Goal: Transaction & Acquisition: Book appointment/travel/reservation

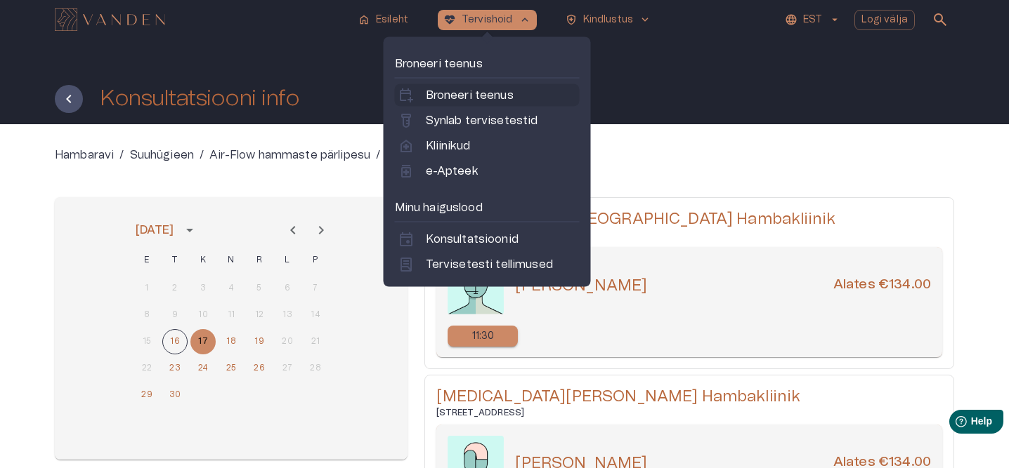
click at [440, 89] on p "Broneeri teenus" at bounding box center [470, 95] width 88 height 17
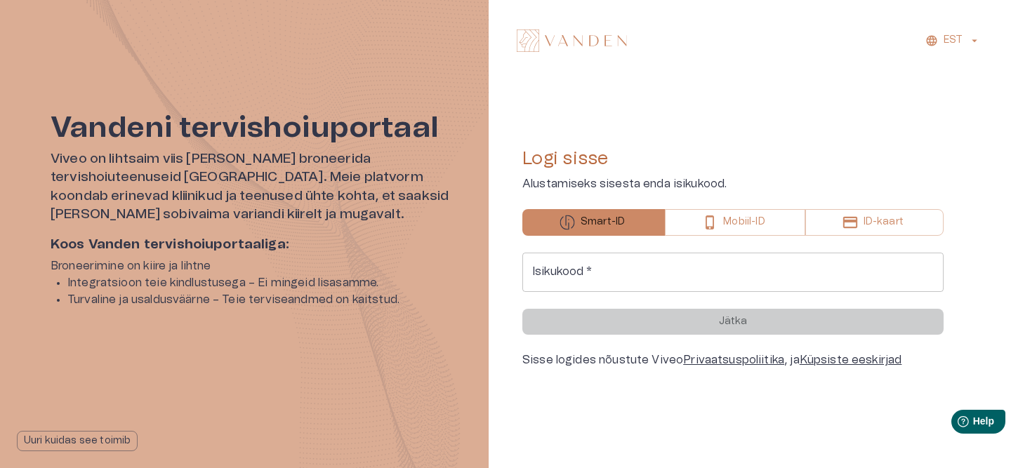
click at [610, 265] on input "Isikukood   *" at bounding box center [733, 272] width 421 height 39
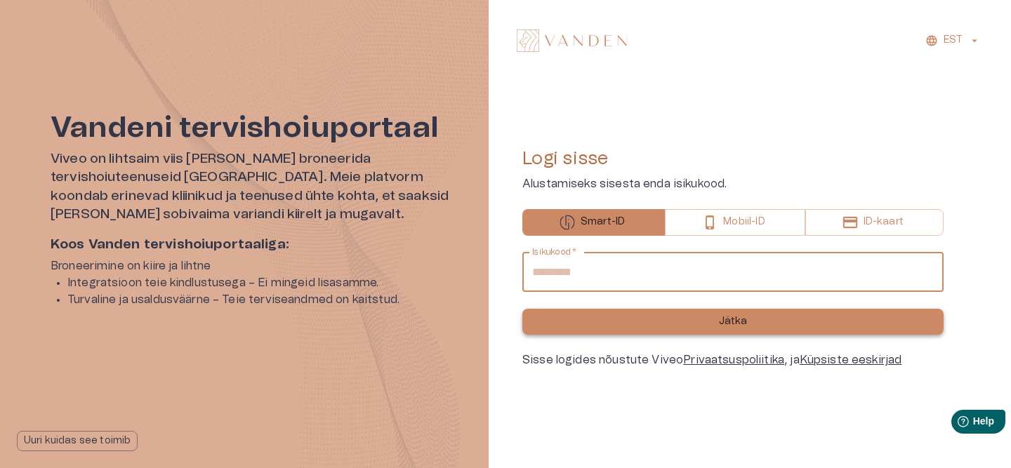
type input "**********"
click at [698, 318] on button "Jätka" at bounding box center [733, 322] width 421 height 26
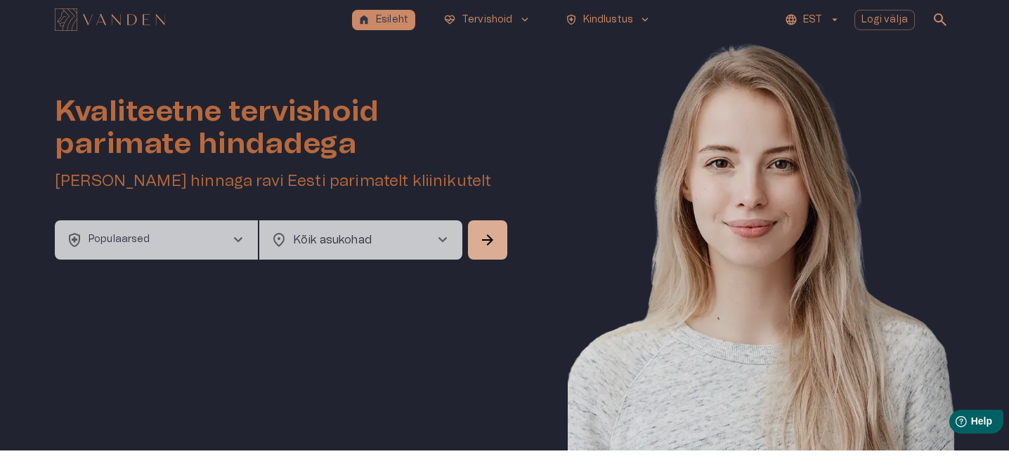
click at [211, 242] on button "health_and_safety Populaarsed chevron_right" at bounding box center [156, 240] width 203 height 39
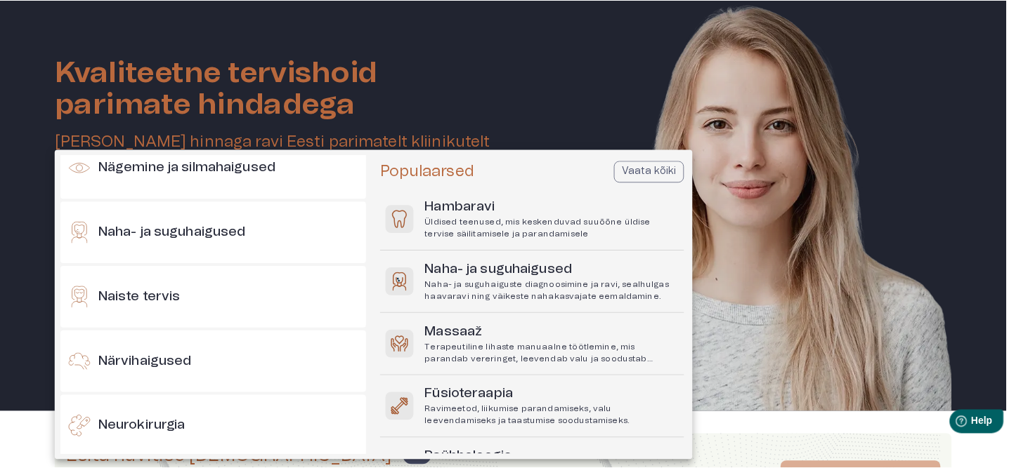
scroll to position [665, 0]
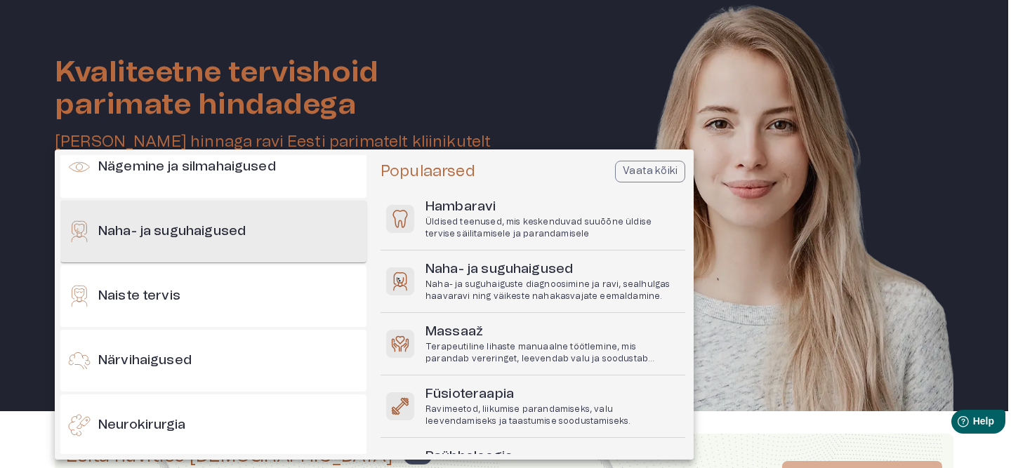
click at [227, 251] on div "Naha- ja suguhaigused" at bounding box center [213, 232] width 306 height 62
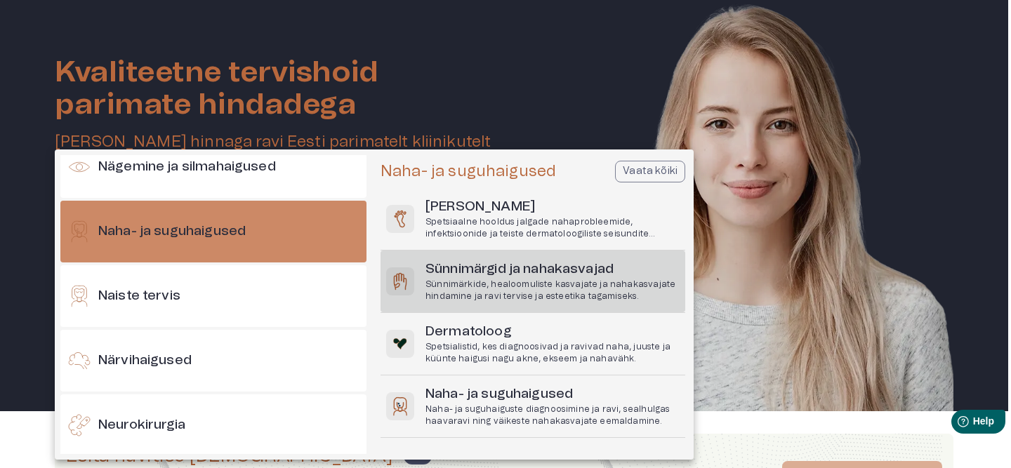
click at [516, 293] on p "Sünnimärkide, healoomuliste kasvajate ja nahakasvajate hindamine ja ravi tervis…" at bounding box center [553, 291] width 254 height 24
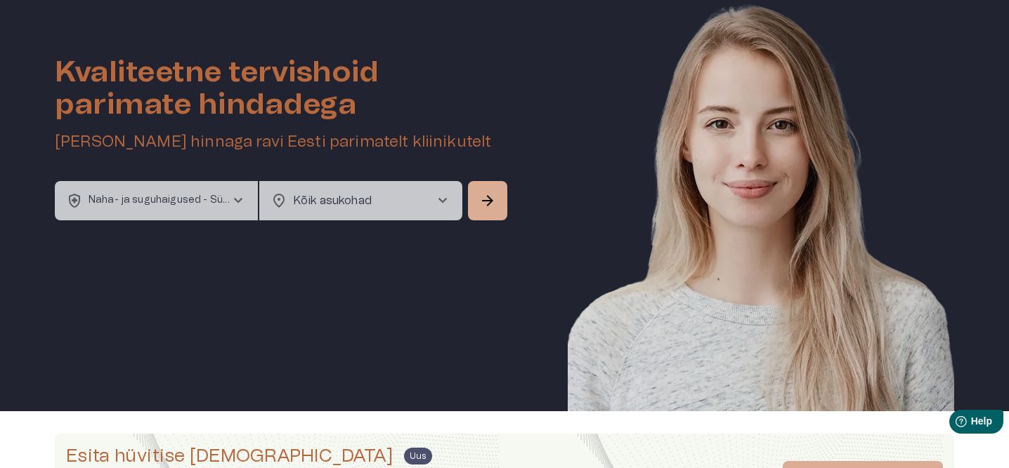
click at [433, 188] on div "location_on Kõik asukohad chevron_right ​" at bounding box center [360, 200] width 203 height 39
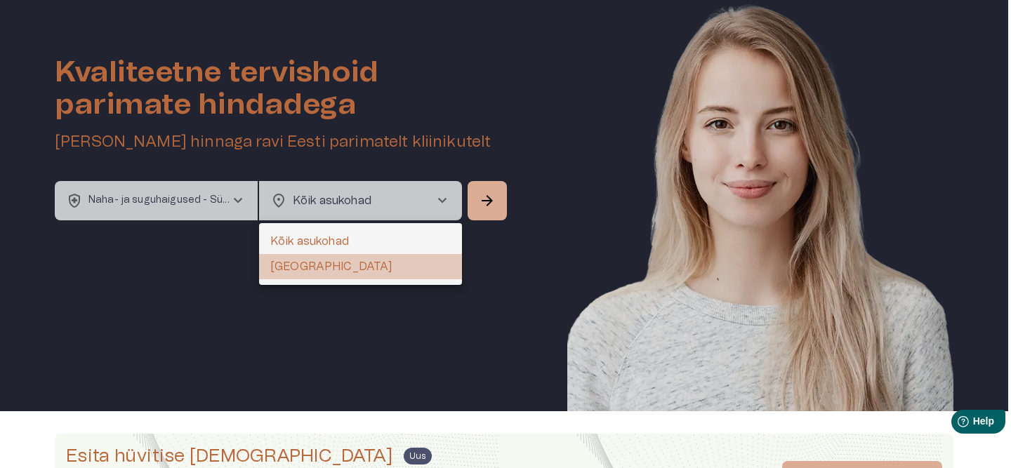
click at [355, 263] on li "[GEOGRAPHIC_DATA]" at bounding box center [360, 266] width 203 height 25
type input "**********"
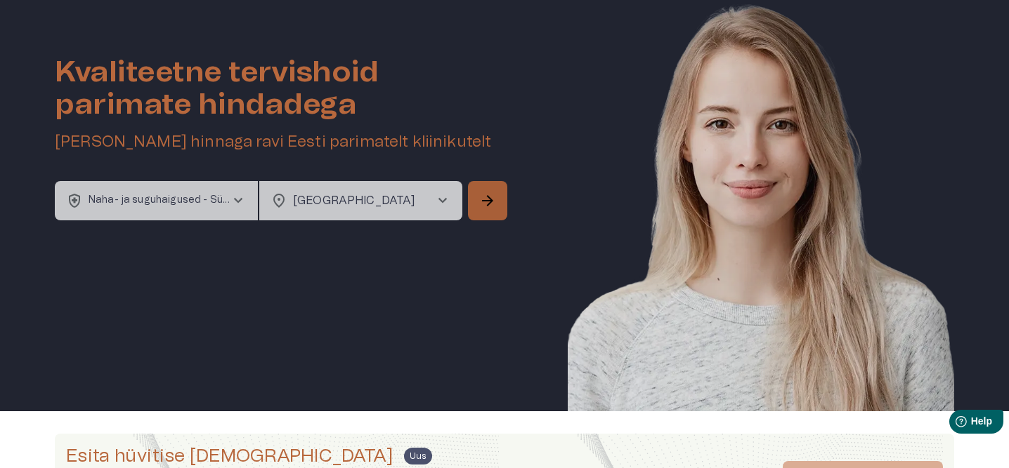
click at [485, 204] on span "arrow_forward" at bounding box center [487, 200] width 17 height 17
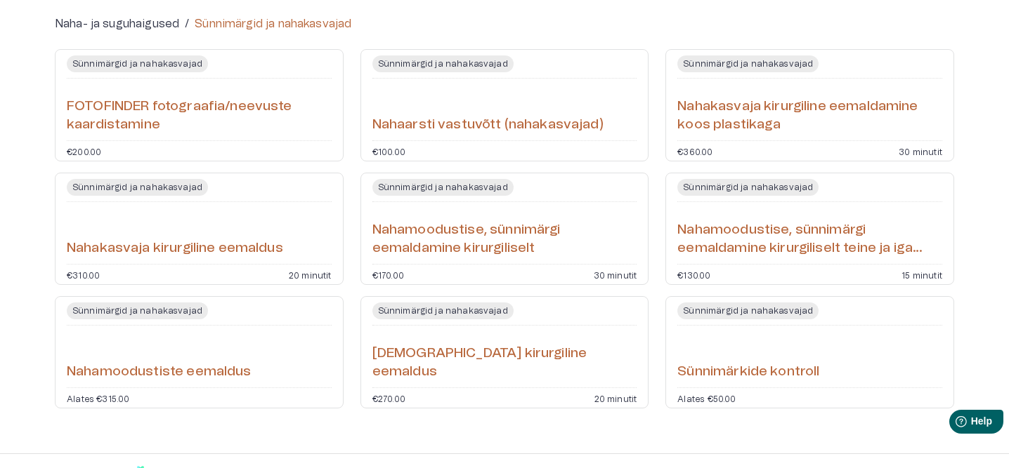
scroll to position [168, 0]
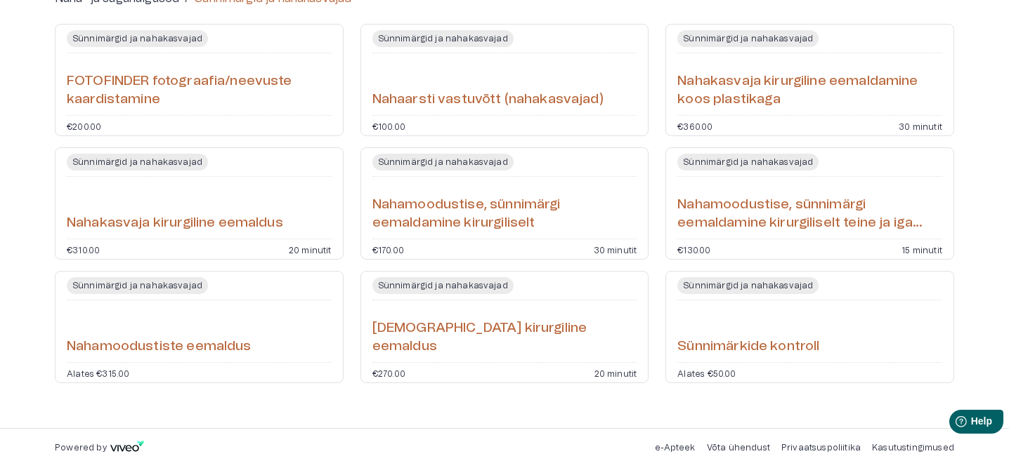
click at [758, 343] on h6 "Sünnimärkide kontroll" at bounding box center [748, 347] width 142 height 19
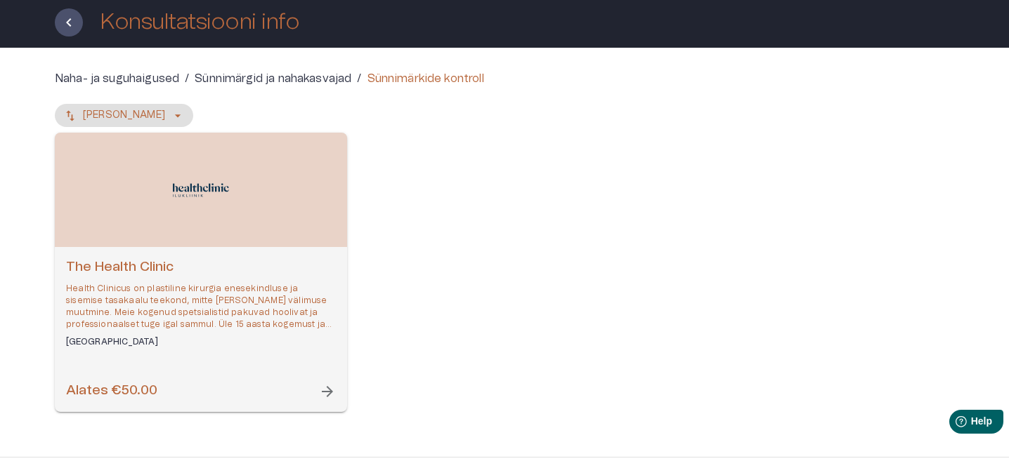
scroll to position [79, 0]
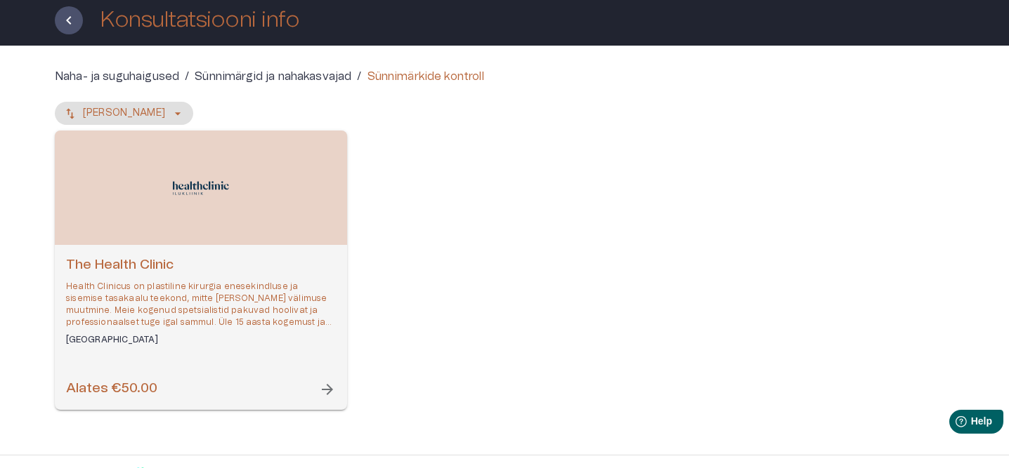
click at [182, 285] on p "Health Clinicus on plastiline kirurgia enesekindluse ja sisemise tasakaalu teek…" at bounding box center [201, 305] width 270 height 48
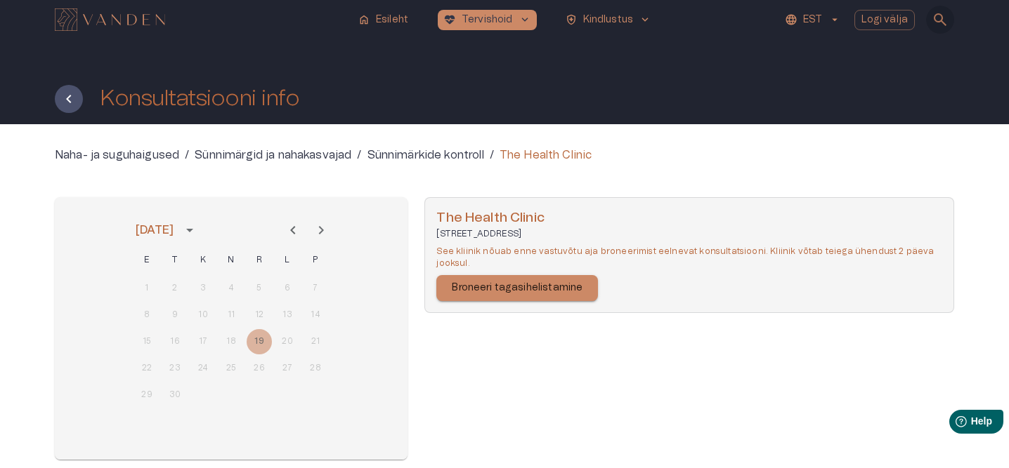
click at [939, 20] on span "search" at bounding box center [939, 19] width 17 height 17
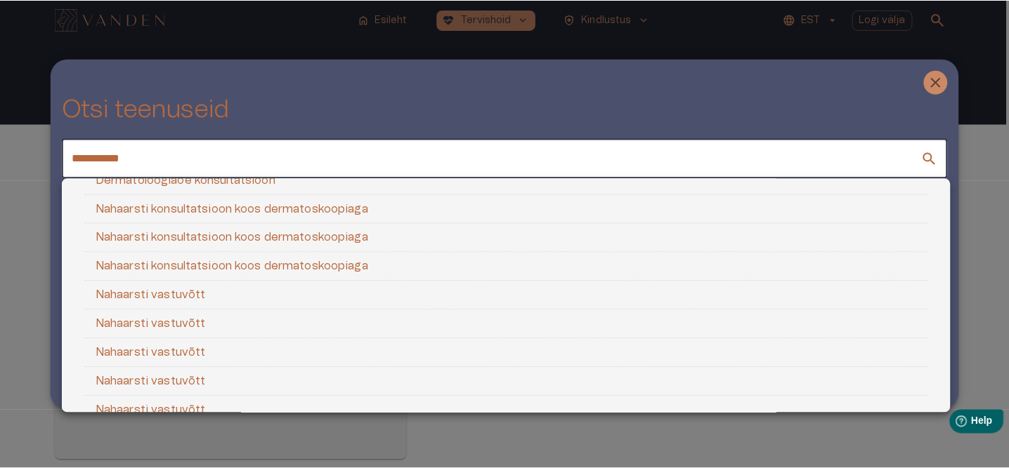
scroll to position [81, 0]
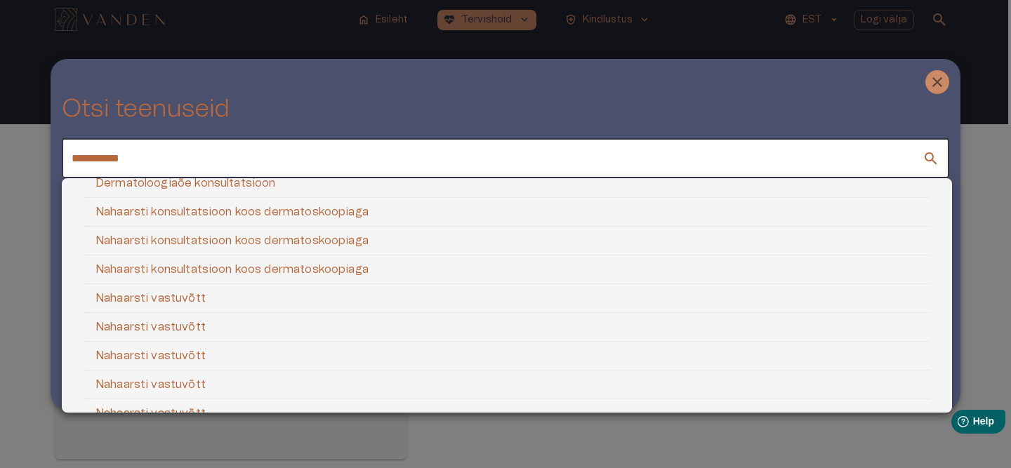
type input "**********"
click at [281, 220] on li "Nahaarsti konsultatsioon koos dermatoskoopiaga" at bounding box center [507, 212] width 846 height 29
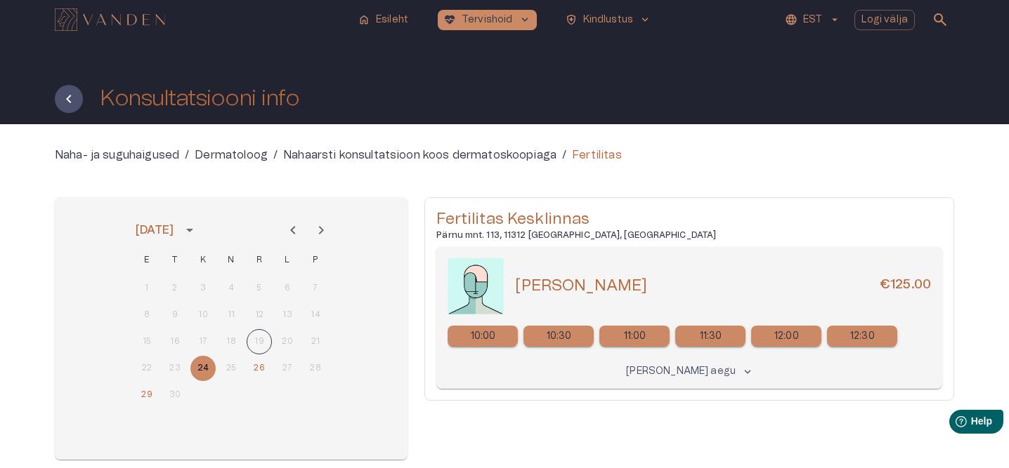
click at [933, 27] on span "search" at bounding box center [939, 19] width 17 height 17
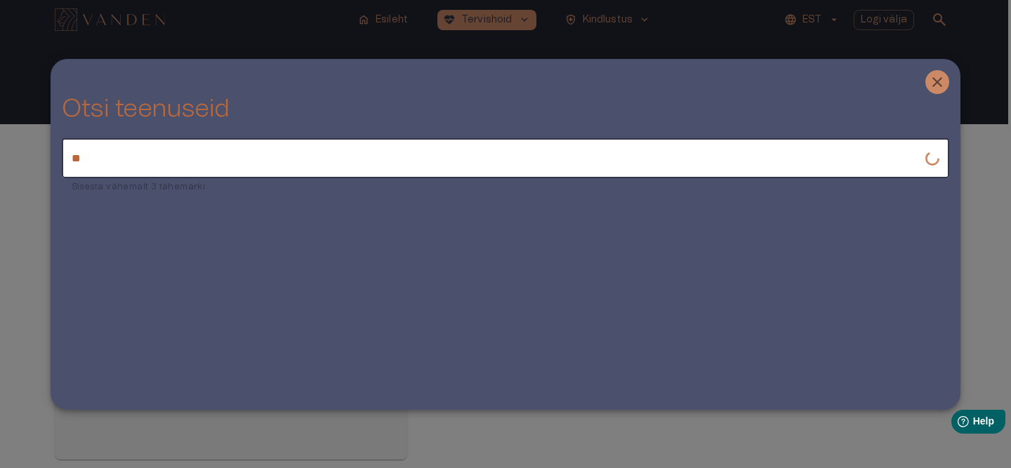
type input "*"
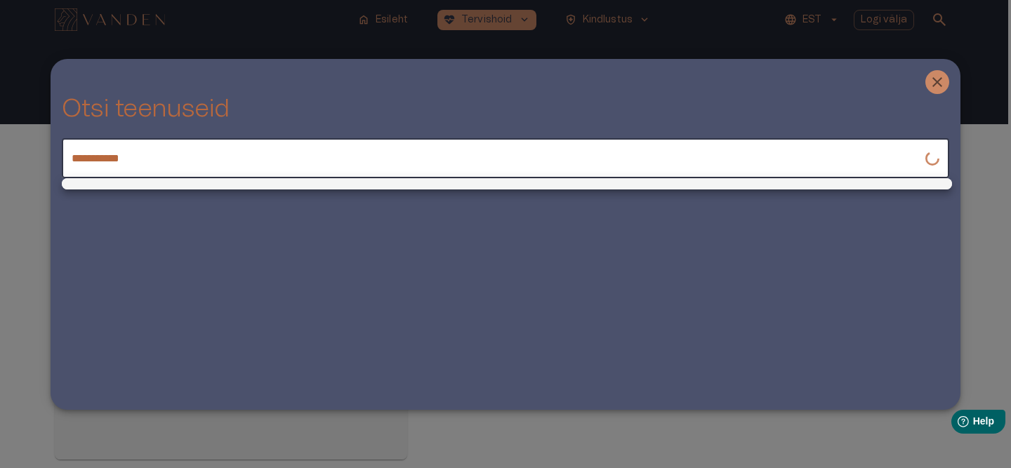
type input "**********"
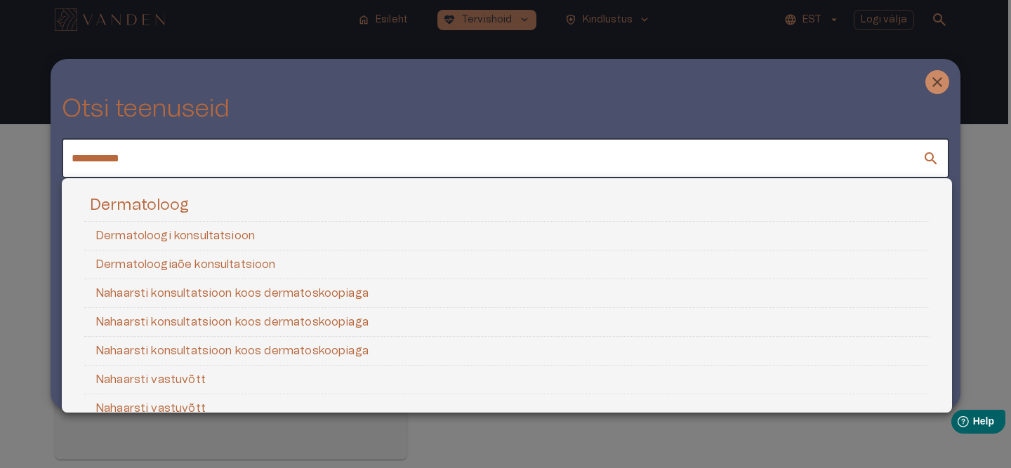
click at [166, 206] on h5 "Dermatoloog" at bounding box center [507, 208] width 846 height 26
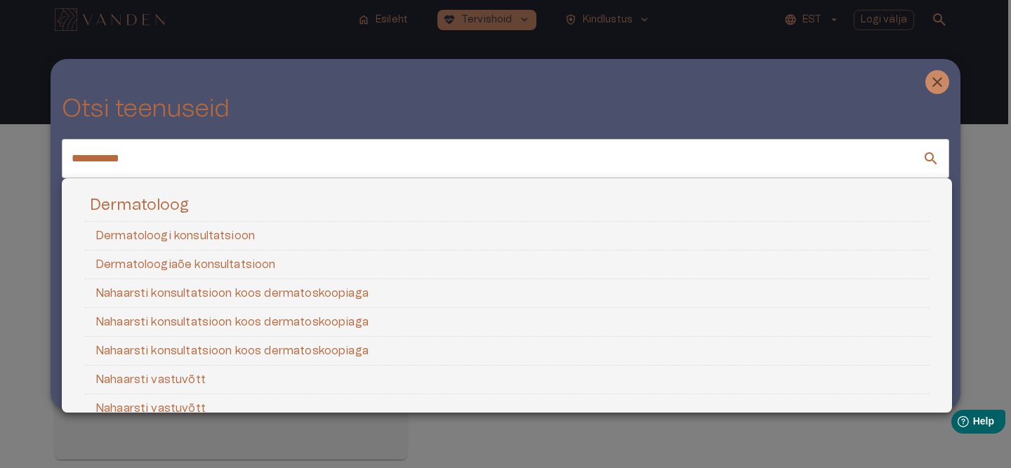
click at [24, 243] on div at bounding box center [505, 234] width 1011 height 468
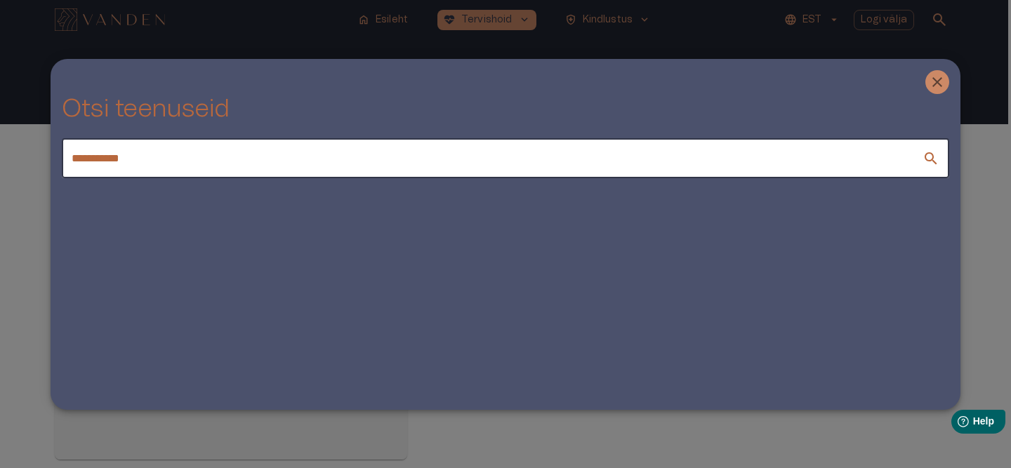
click at [405, 24] on div at bounding box center [505, 234] width 1011 height 468
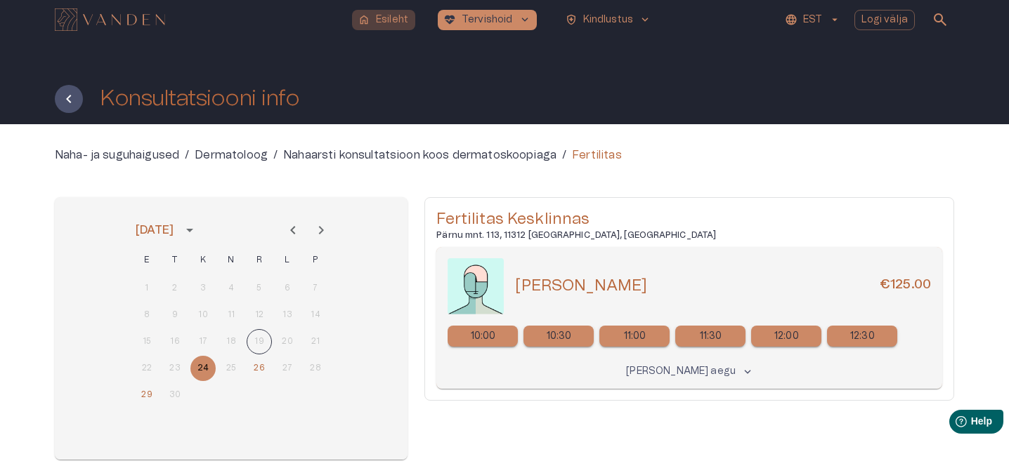
click at [390, 20] on p "Esileht" at bounding box center [392, 20] width 32 height 15
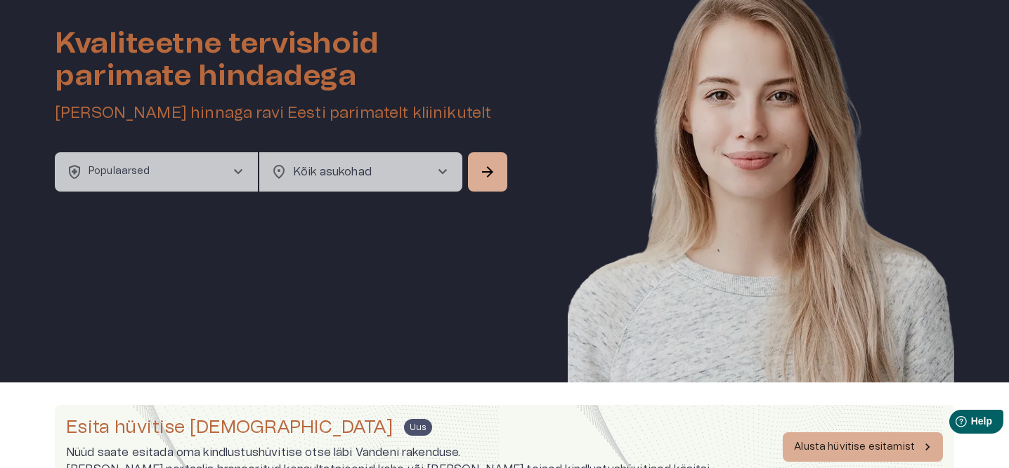
scroll to position [70, 0]
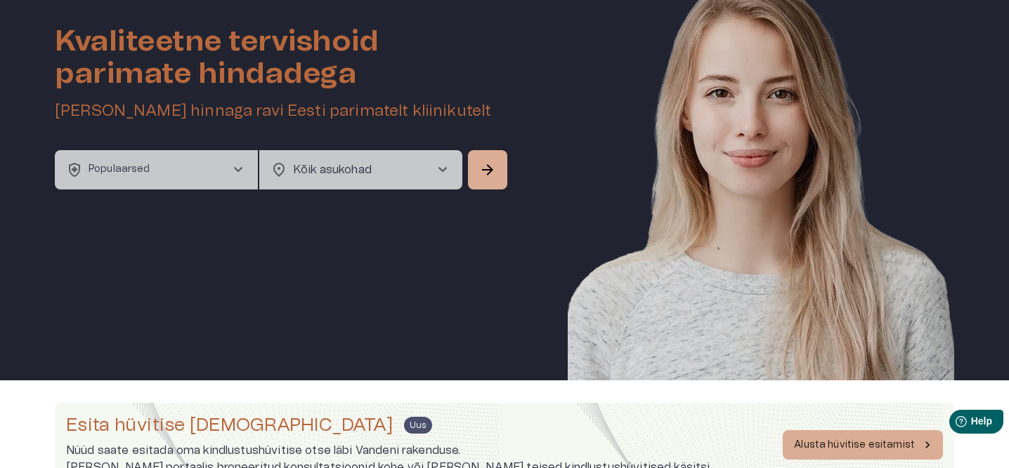
click at [205, 171] on button "health_and_safety Populaarsed chevron_right" at bounding box center [156, 169] width 203 height 39
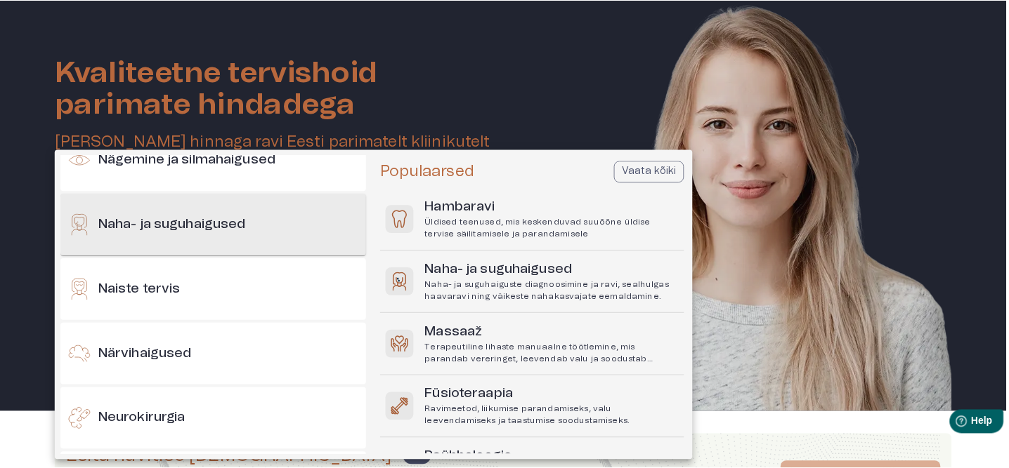
scroll to position [676, 0]
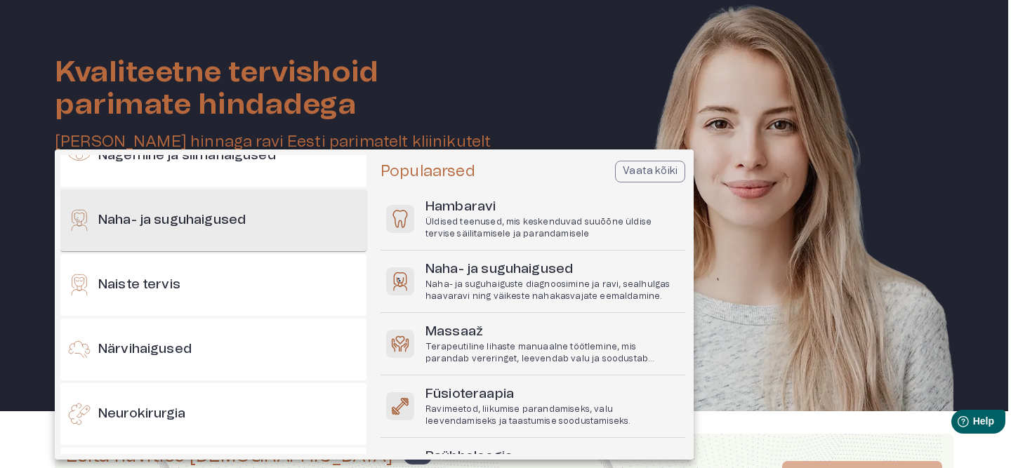
click at [146, 214] on h6 "Naha- ja suguhaigused" at bounding box center [171, 220] width 147 height 19
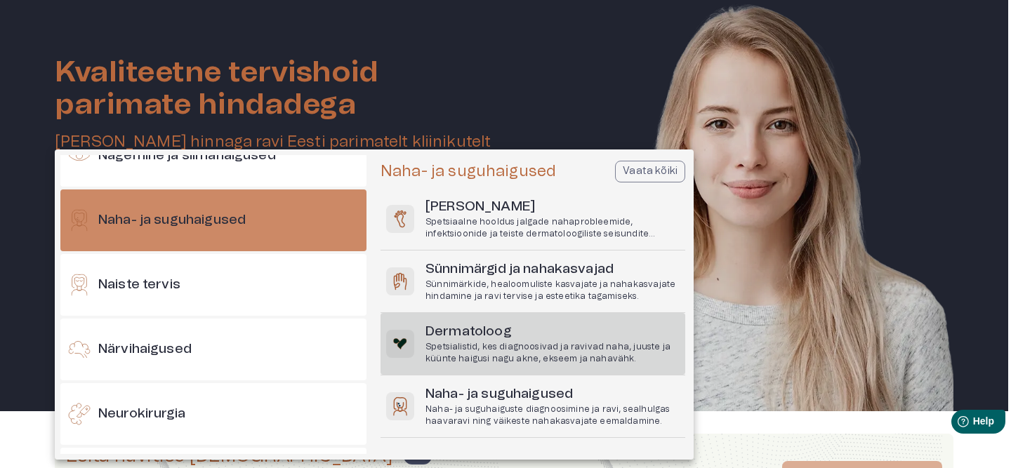
click at [531, 359] on p "Spetsialistid, kes diagnoosivad ja ravivad naha, juuste ja küünte haigusi nagu …" at bounding box center [553, 353] width 254 height 24
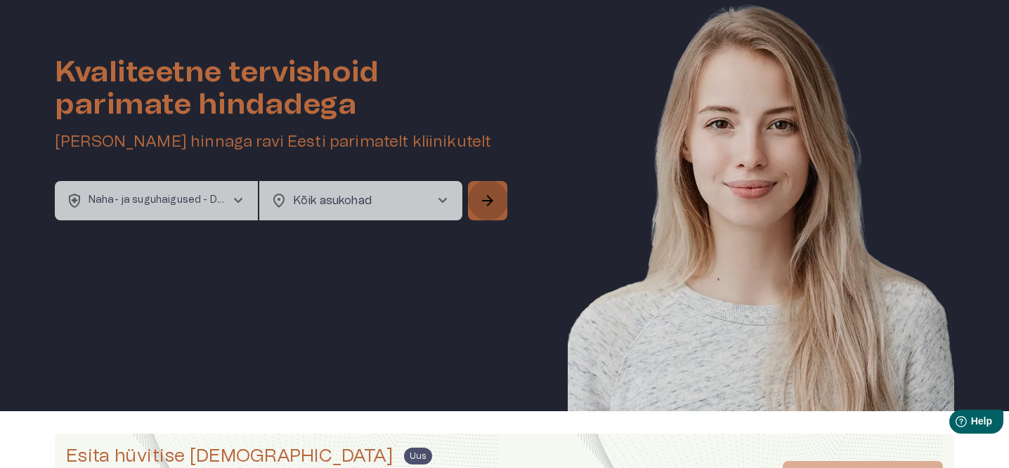
click at [500, 198] on button "arrow_forward" at bounding box center [487, 200] width 39 height 39
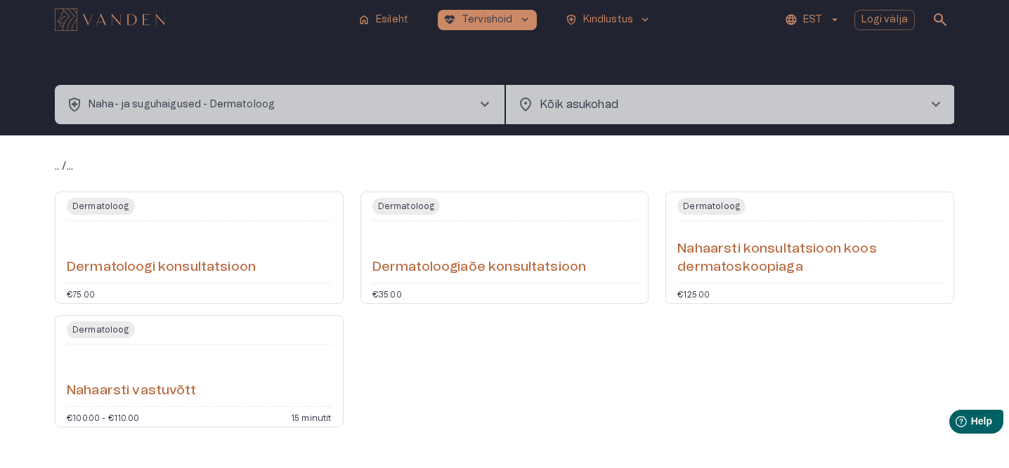
scroll to position [44, 0]
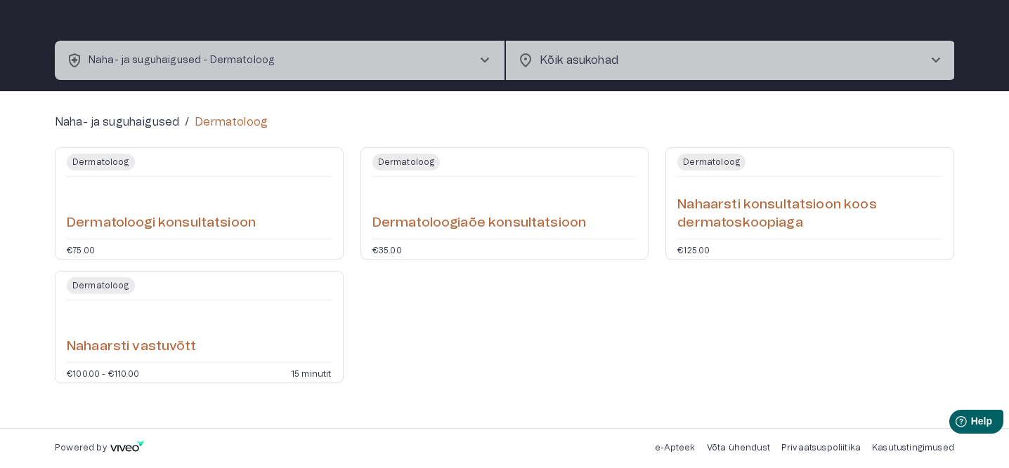
click at [233, 327] on div "Nahaarsti vastuvõtt" at bounding box center [199, 331] width 265 height 51
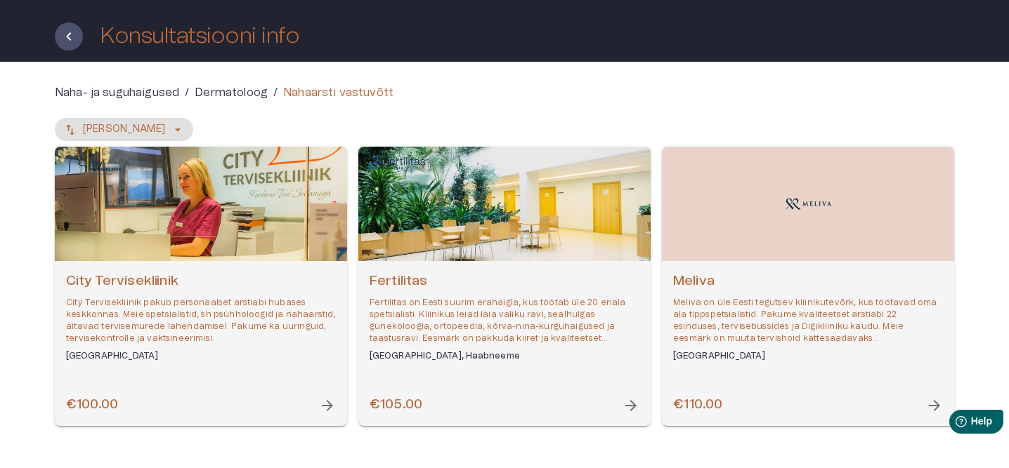
scroll to position [62, 0]
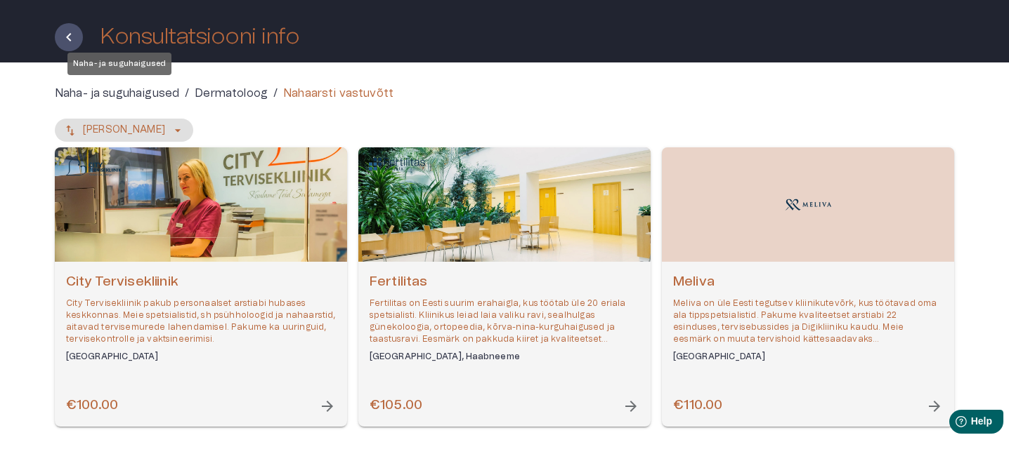
click at [146, 92] on p "Naha- ja suguhaigused" at bounding box center [117, 93] width 124 height 17
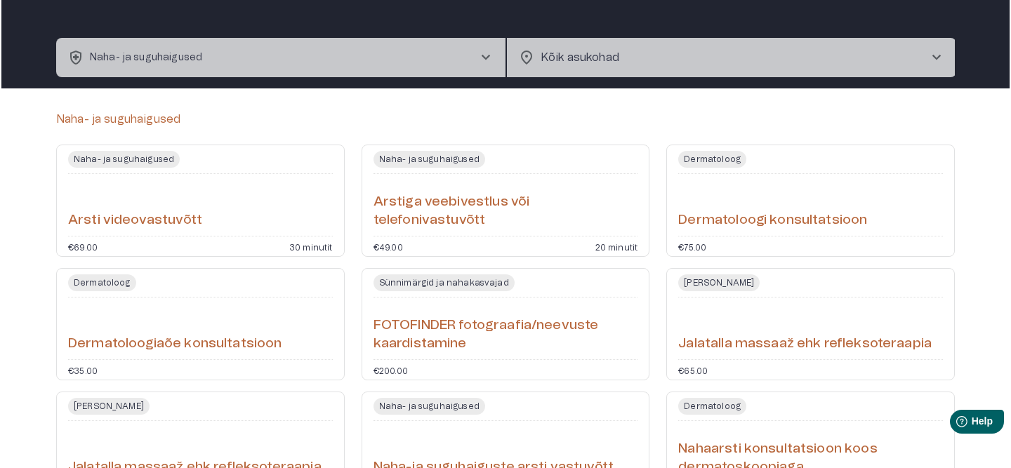
scroll to position [11, 0]
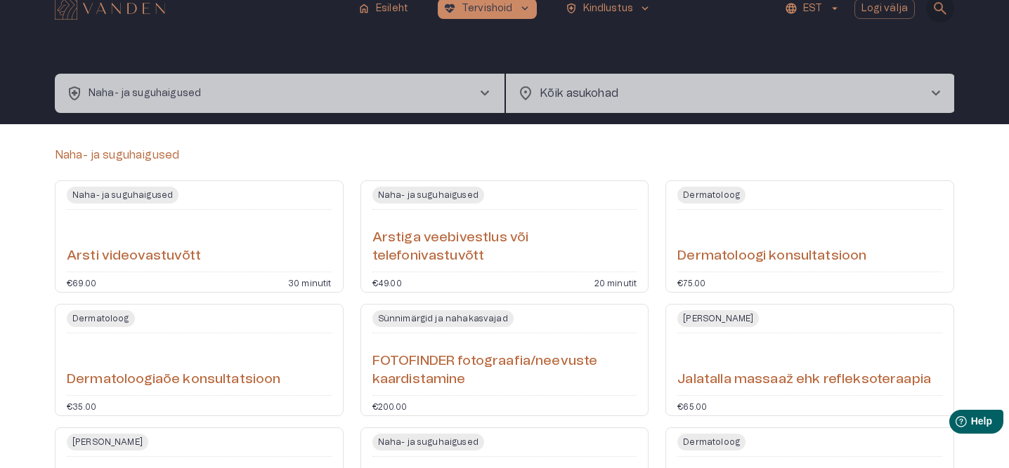
click at [937, 4] on span "search" at bounding box center [939, 8] width 17 height 17
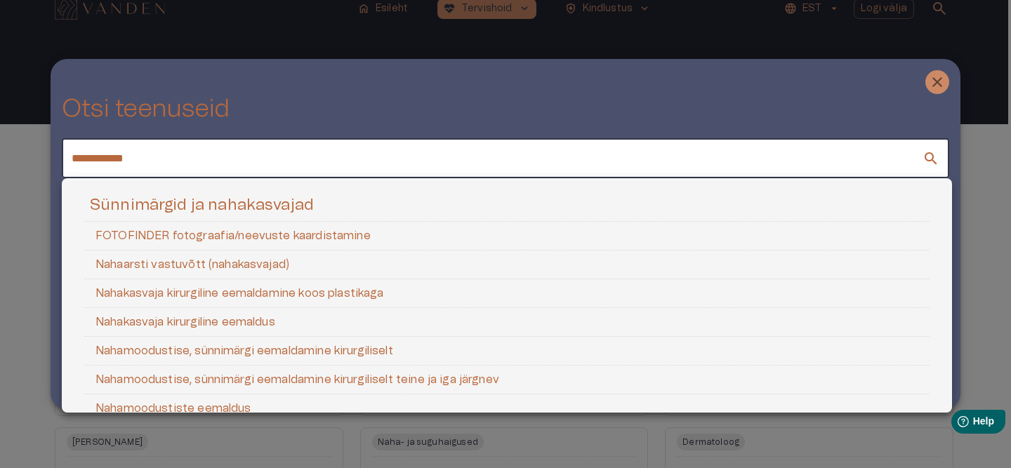
type input "**********"
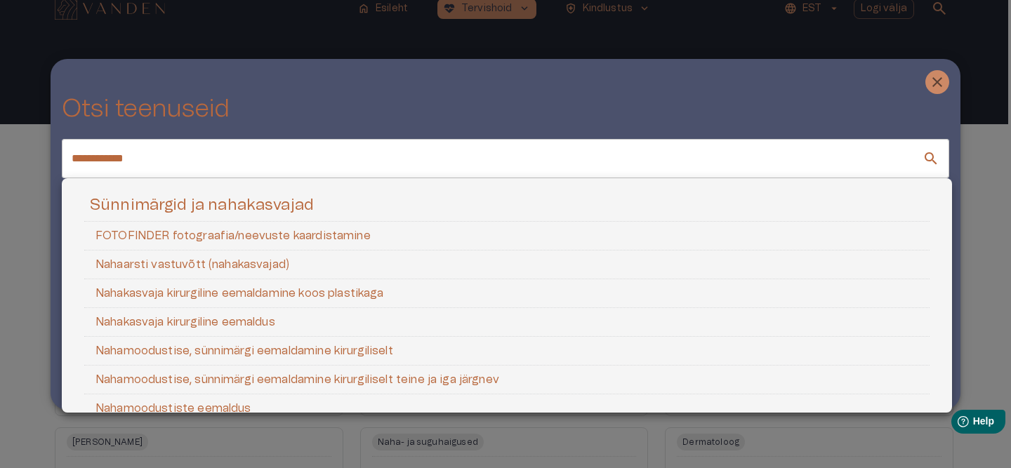
click at [192, 206] on h5 "Sünnimärgid ja nahakasvajad" at bounding box center [507, 208] width 846 height 26
click at [117, 204] on h5 "Sünnimärgid ja nahakasvajad" at bounding box center [507, 208] width 846 height 26
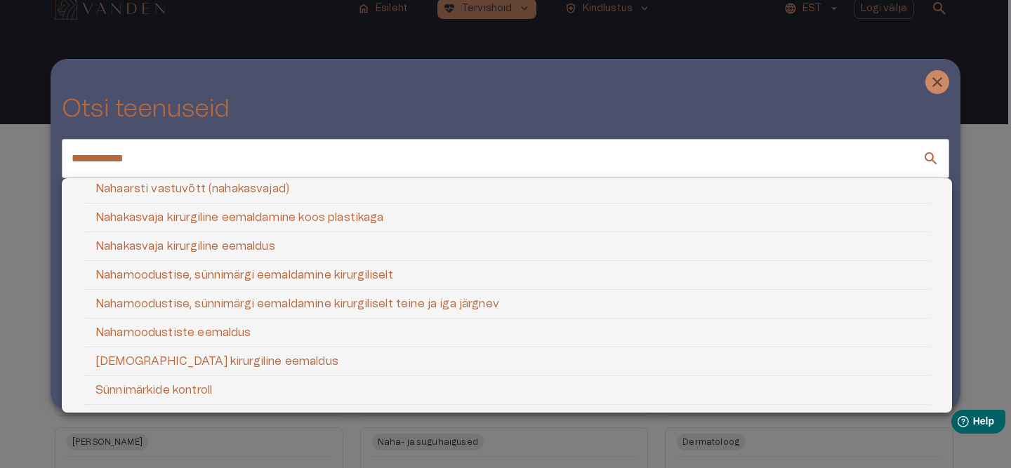
scroll to position [86, 0]
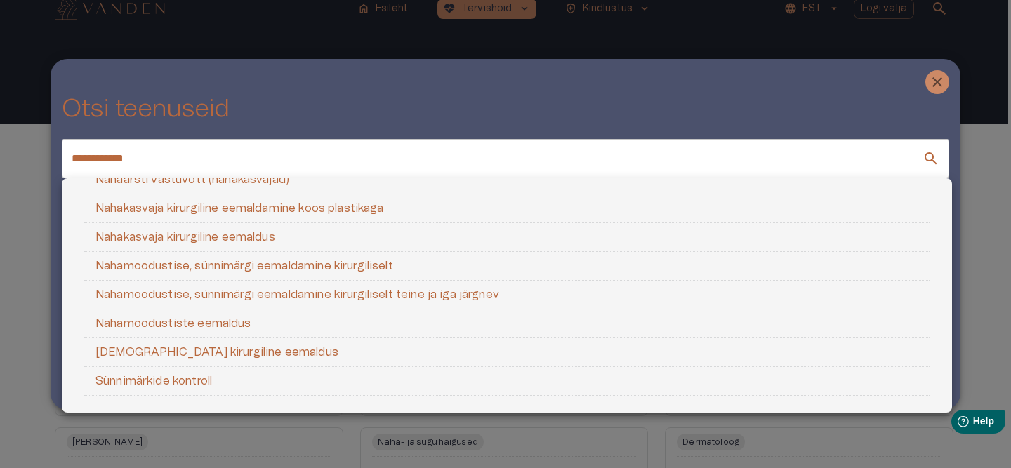
click at [162, 381] on li "Sünnimärkide kontroll" at bounding box center [507, 381] width 846 height 29
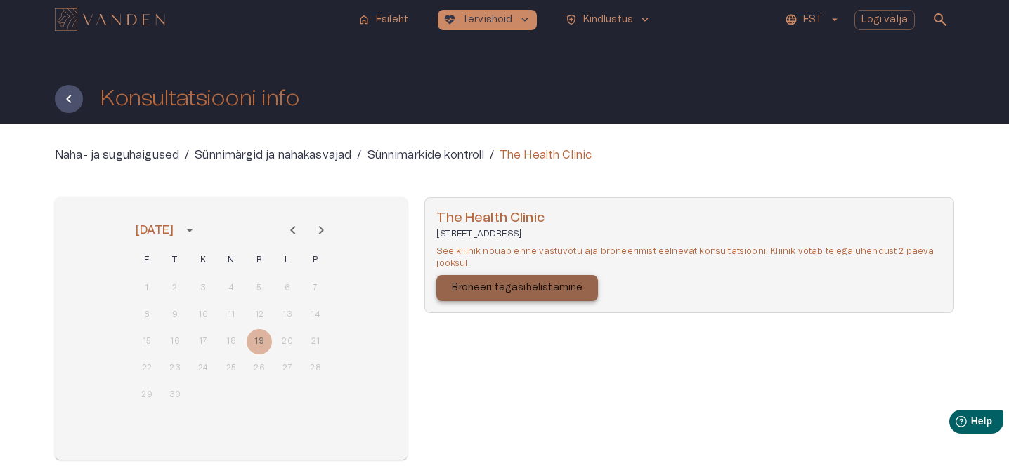
click at [525, 282] on p "Broneeri tagasihelistamine" at bounding box center [517, 288] width 131 height 15
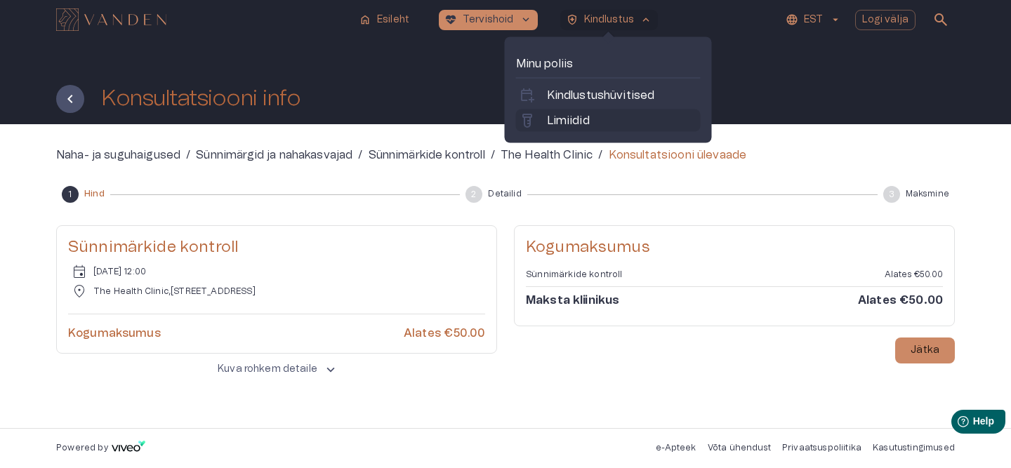
click at [562, 121] on p "Limiidid" at bounding box center [568, 120] width 43 height 17
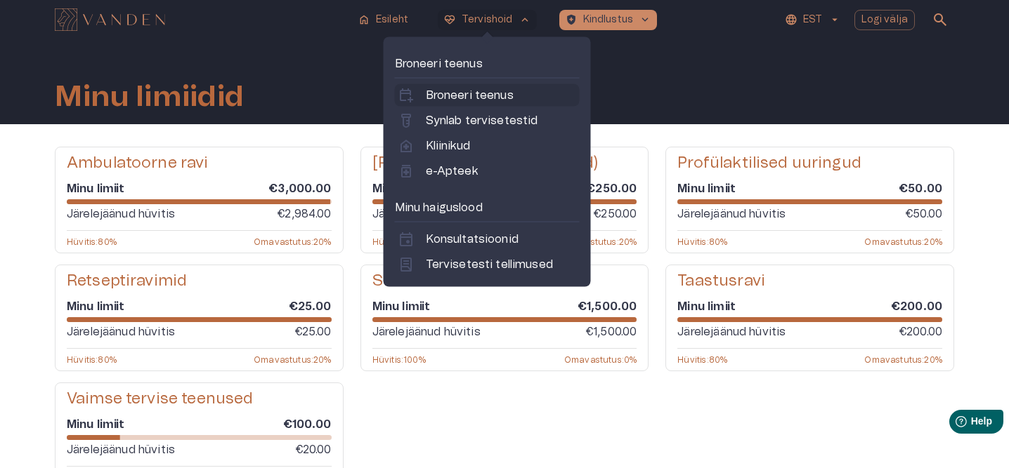
click at [461, 103] on p "Broneeri teenus" at bounding box center [470, 95] width 88 height 17
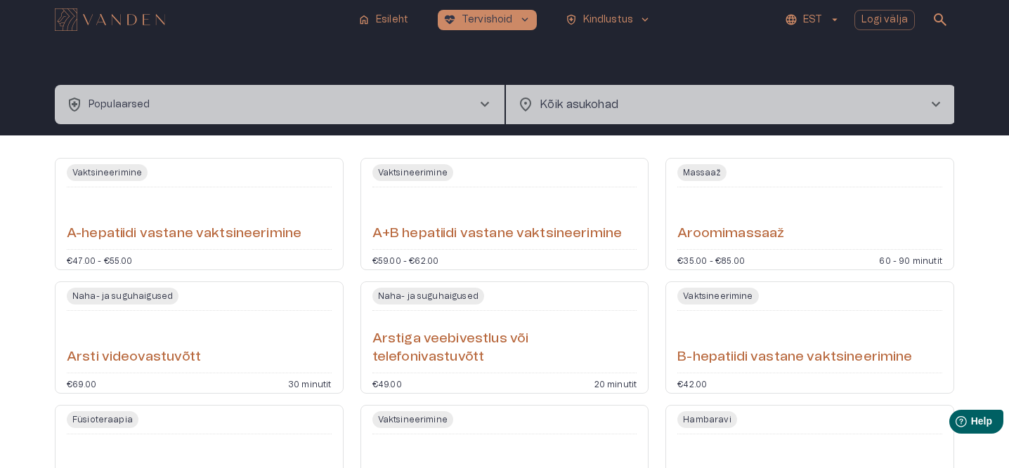
click at [261, 96] on button "health_and_safety Populaarsed chevron_right" at bounding box center [279, 104] width 449 height 39
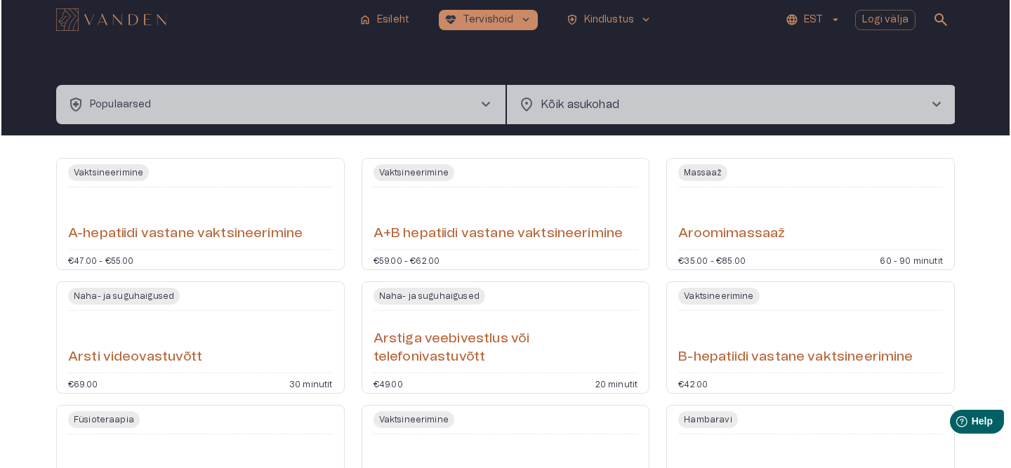
scroll to position [39, 0]
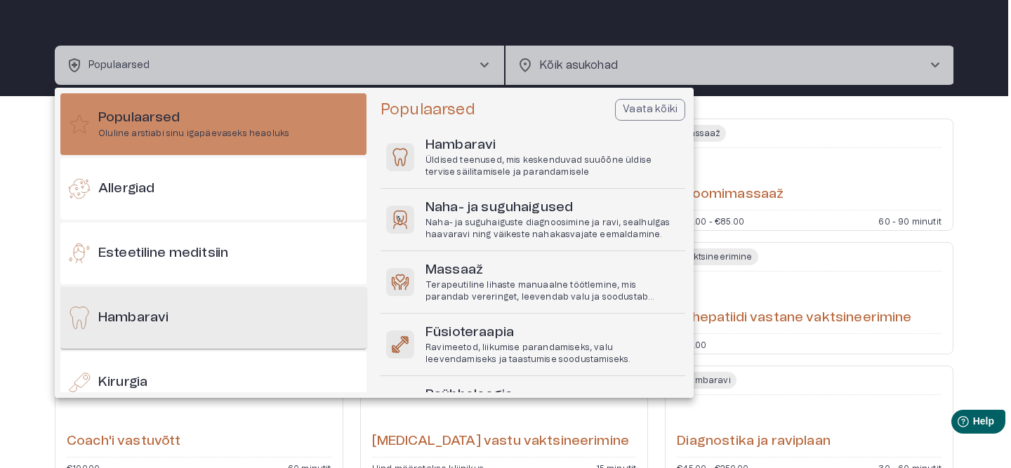
click at [188, 308] on div "Hambaravi" at bounding box center [213, 318] width 306 height 62
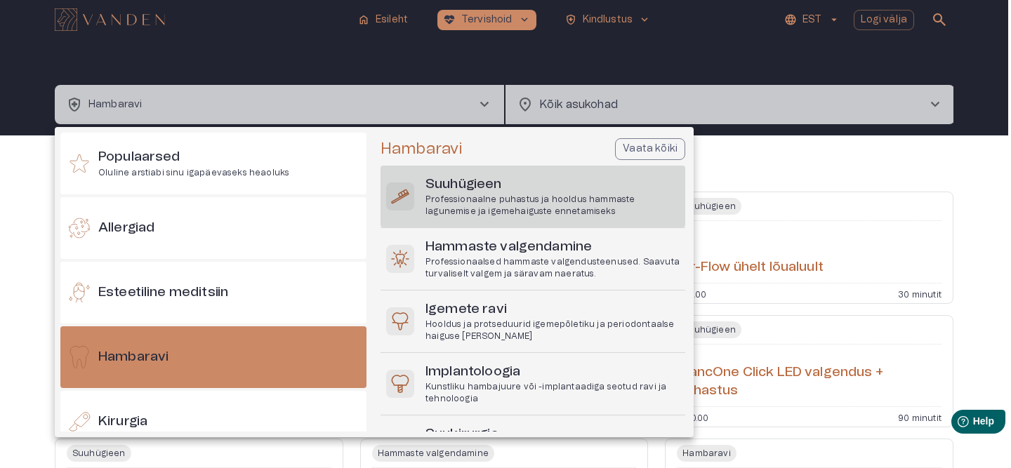
click at [454, 211] on p "Professionaalne puhastus ja hooldus hammaste lagunemise ja igemehaiguste enneta…" at bounding box center [553, 206] width 254 height 24
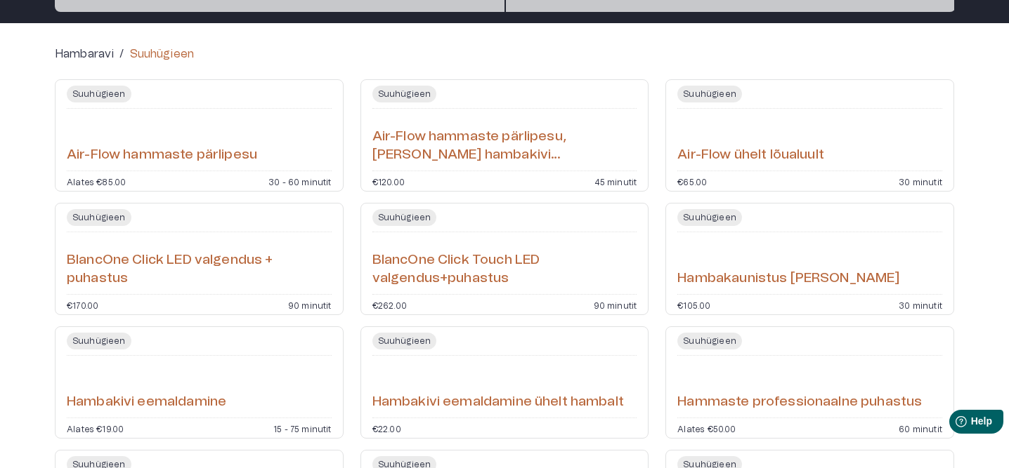
scroll to position [116, 0]
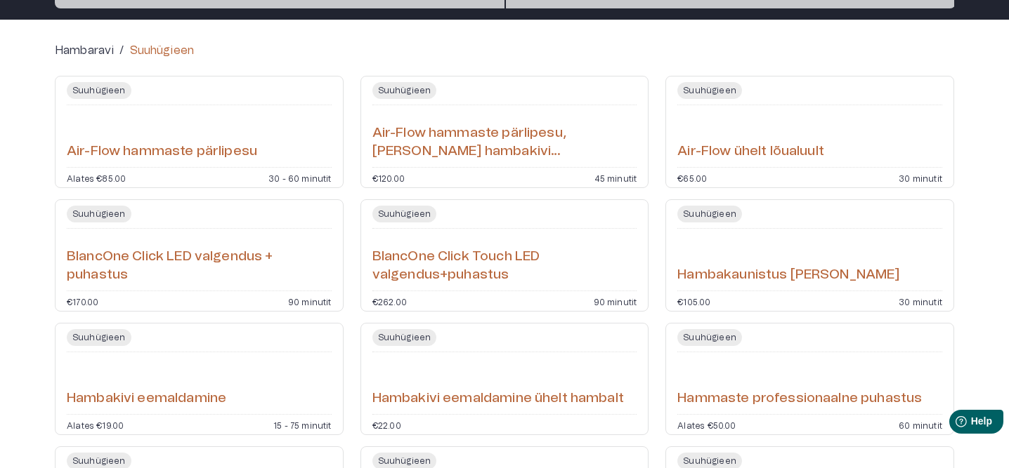
click at [247, 172] on div "Suuhügieen Air-Flow hammaste pärlipesu Alates €85.00 30 - 60 minutit" at bounding box center [199, 132] width 289 height 112
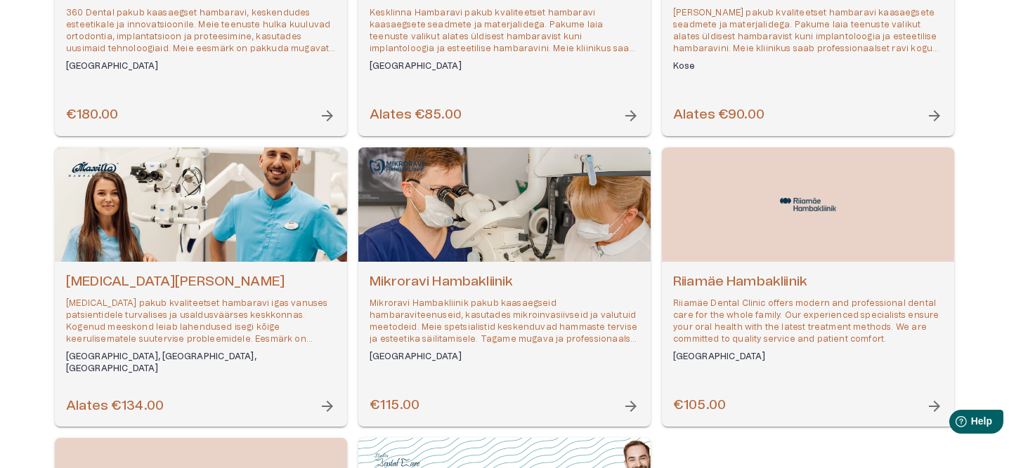
scroll to position [364, 0]
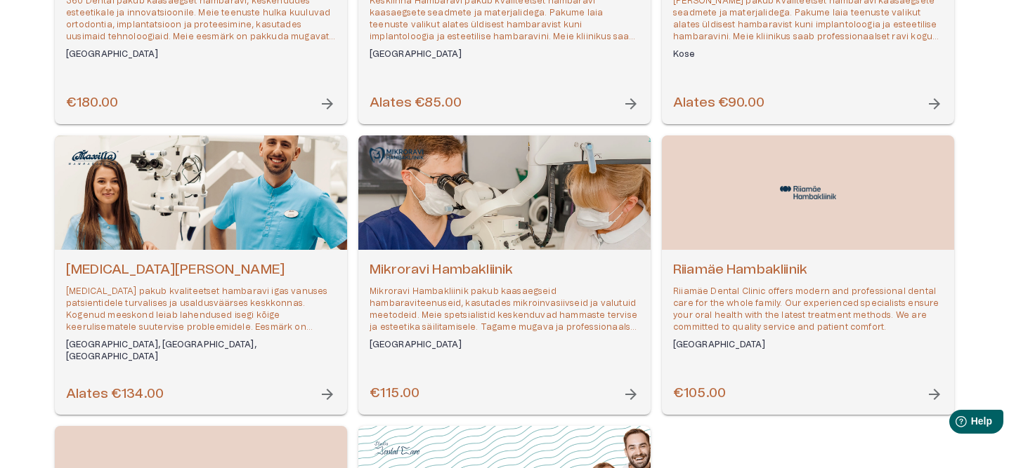
click at [124, 288] on p "[MEDICAL_DATA] pakub kvaliteetset hambaravi igas vanuses patsientidele turvalis…" at bounding box center [201, 310] width 270 height 48
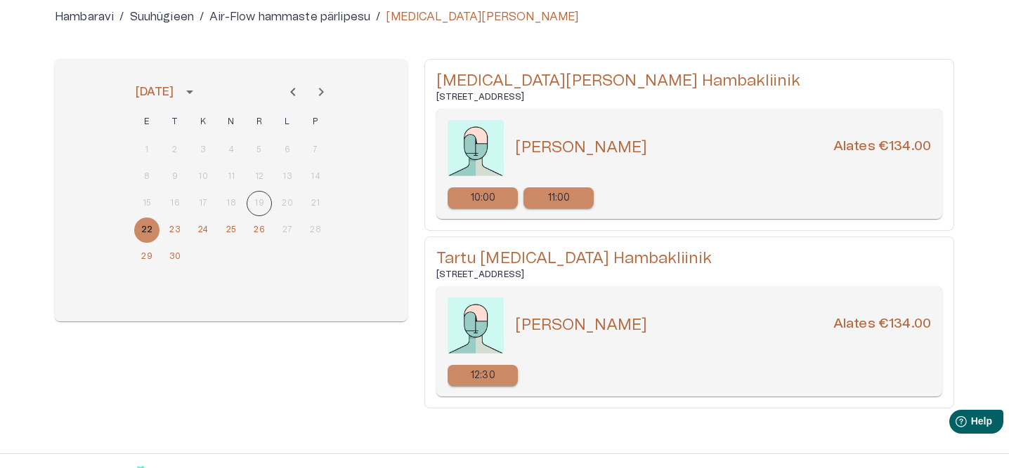
scroll to position [164, 0]
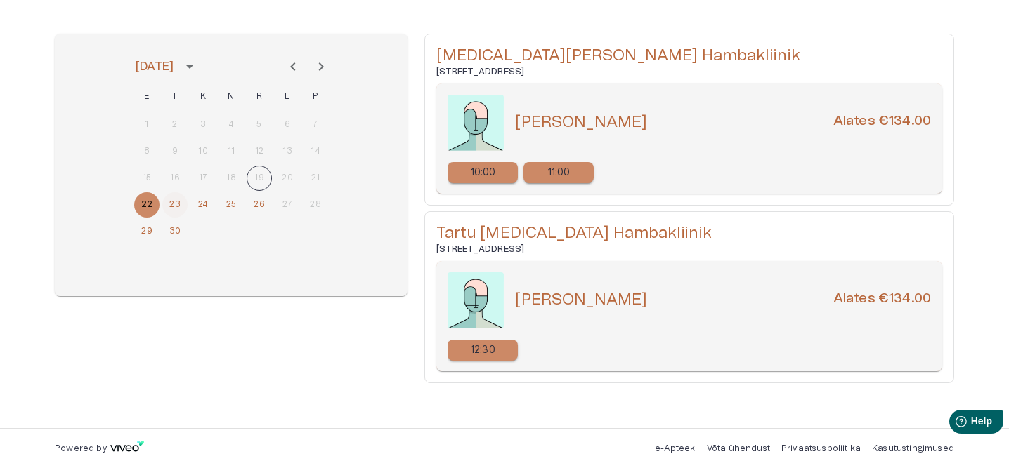
click at [173, 208] on button "23" at bounding box center [174, 204] width 25 height 25
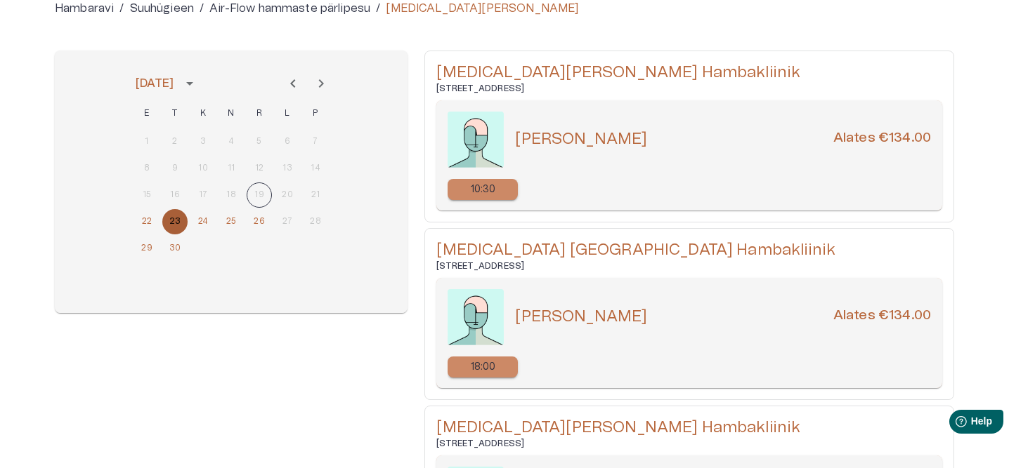
scroll to position [105, 0]
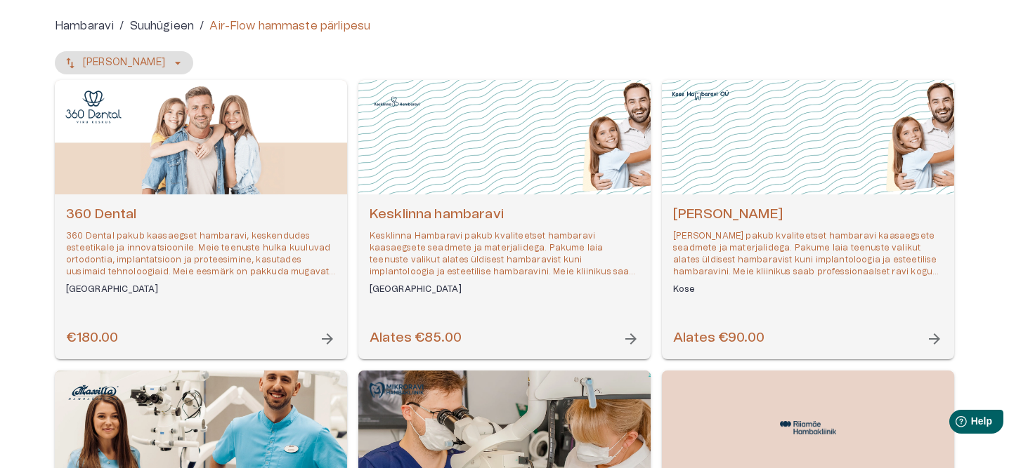
scroll to position [74, 0]
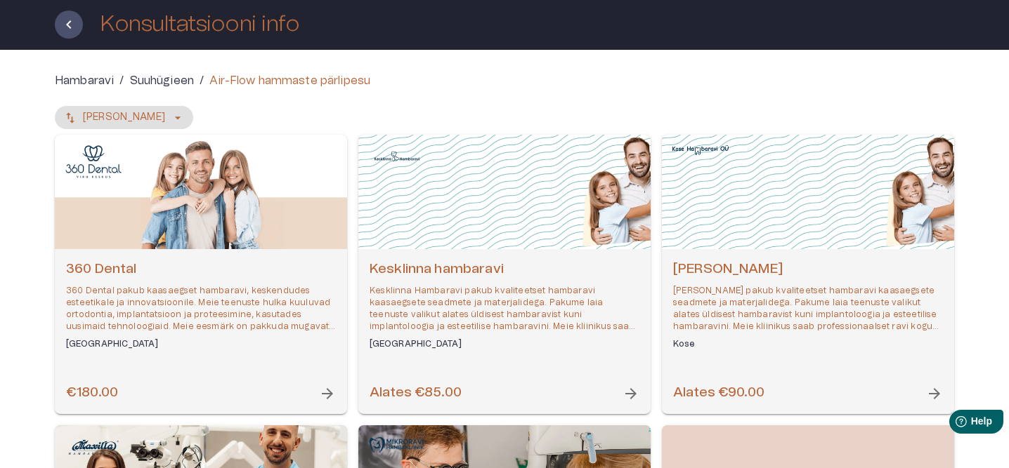
click at [174, 86] on p "Suuhügieen" at bounding box center [162, 80] width 65 height 17
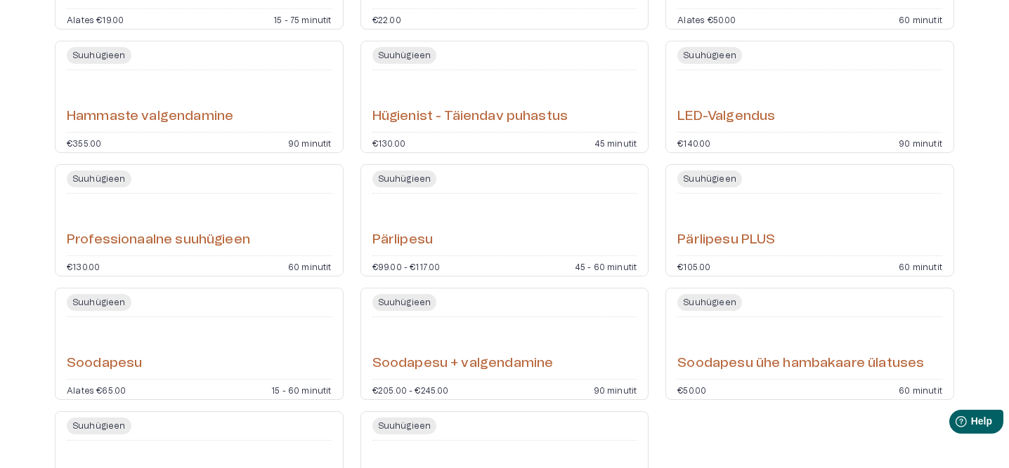
scroll to position [531, 0]
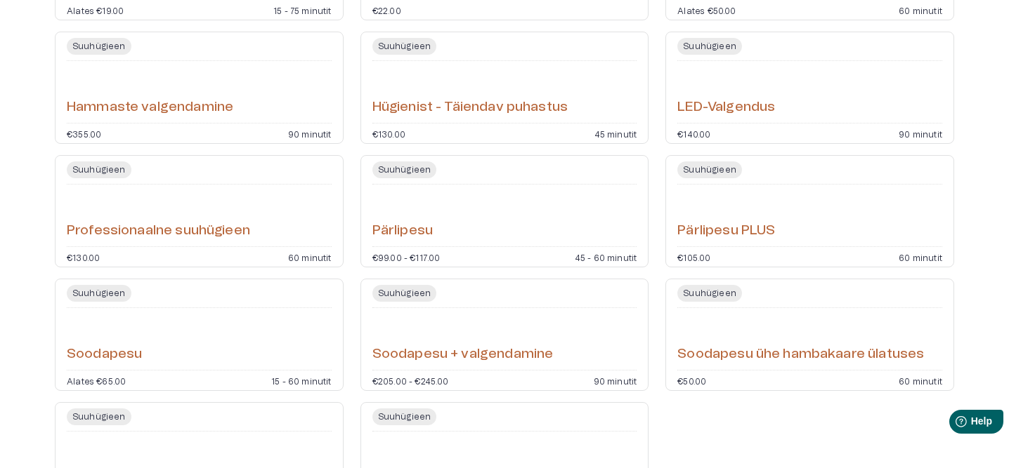
click at [480, 221] on div "Pärlipesu" at bounding box center [504, 215] width 265 height 51
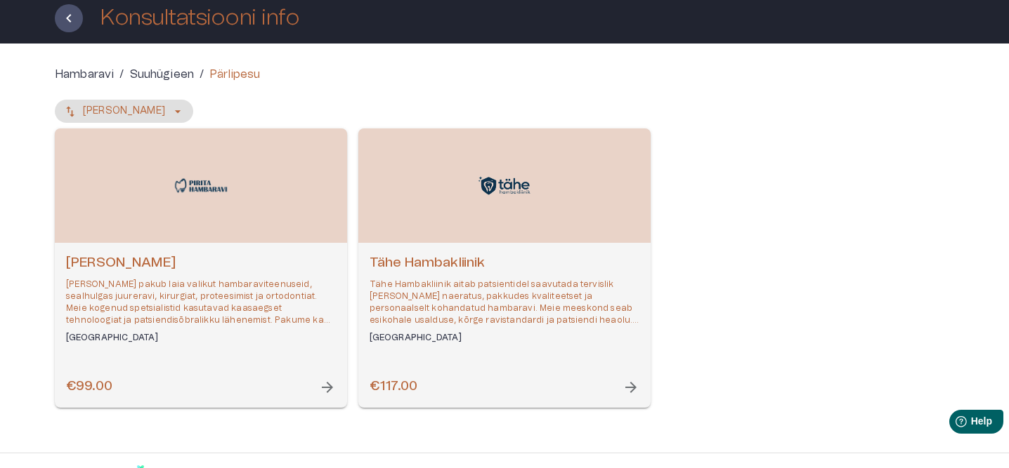
scroll to position [105, 0]
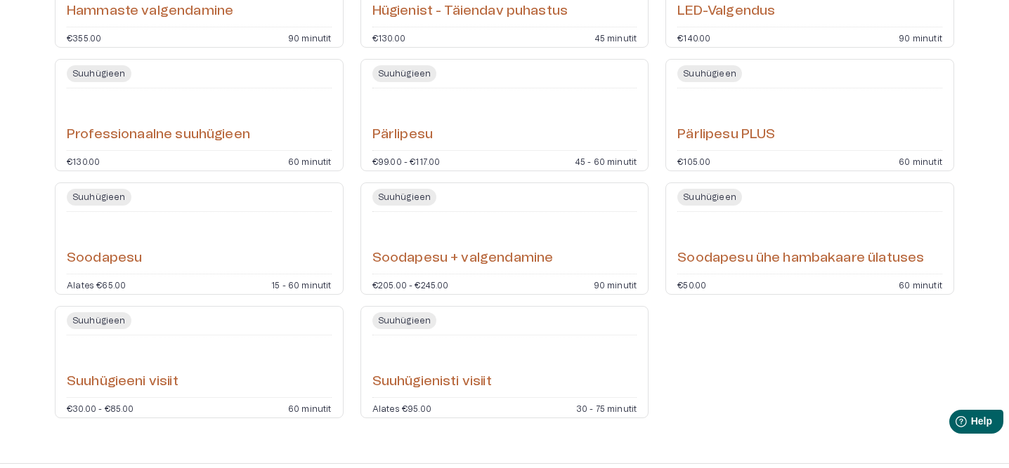
scroll to position [662, 0]
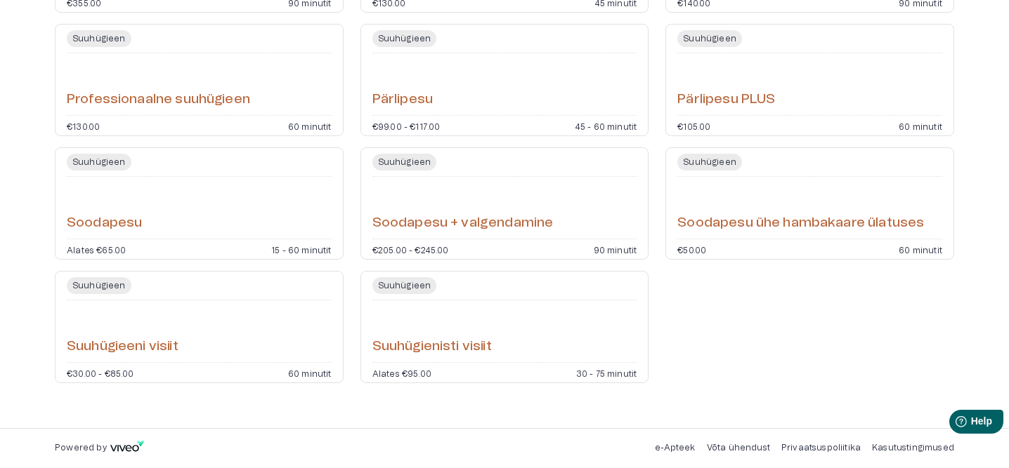
click at [223, 225] on div "Soodapesu" at bounding box center [199, 208] width 265 height 51
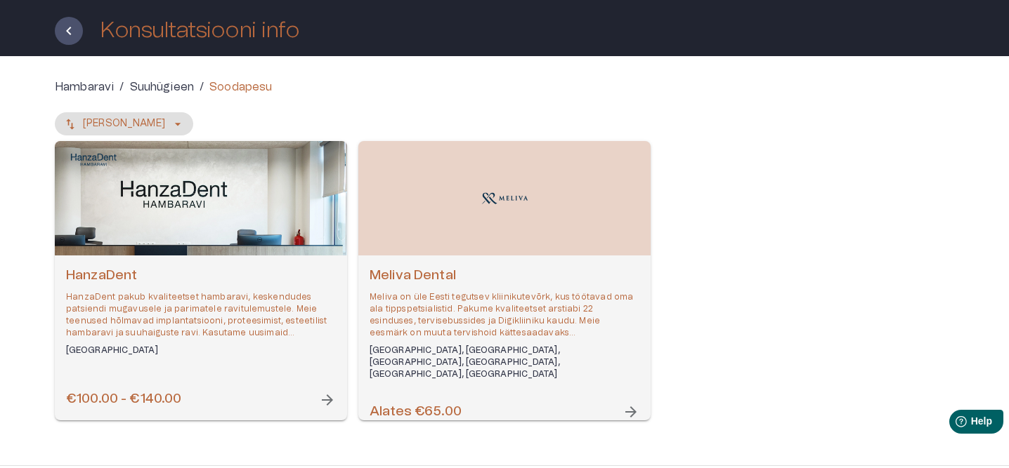
scroll to position [105, 0]
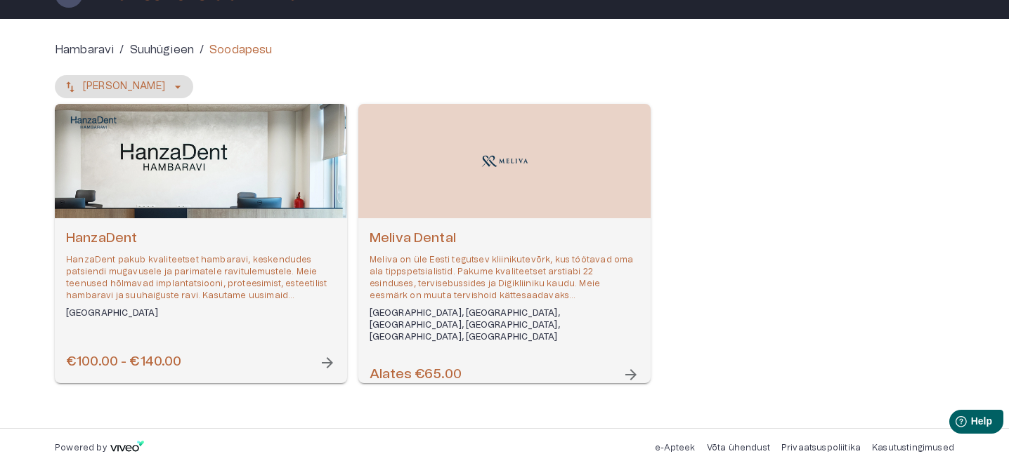
click at [157, 310] on h6 "[GEOGRAPHIC_DATA]" at bounding box center [201, 314] width 270 height 12
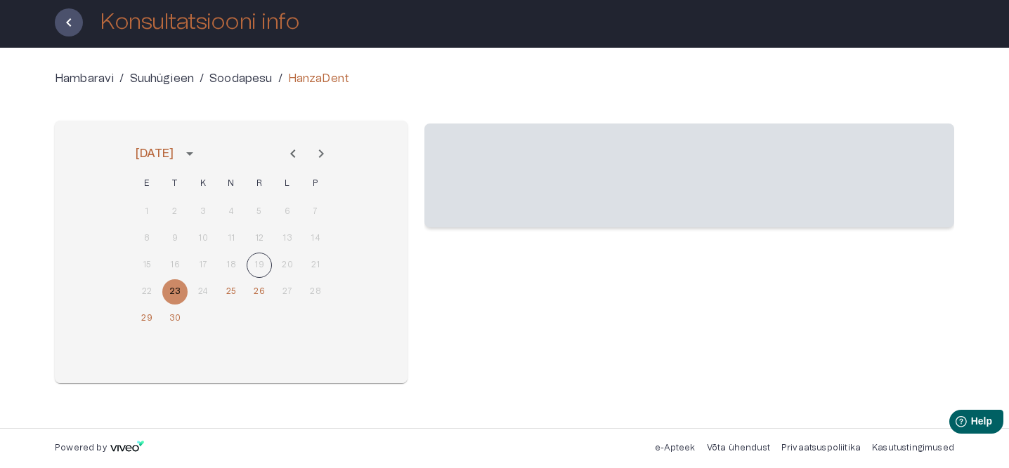
scroll to position [77, 0]
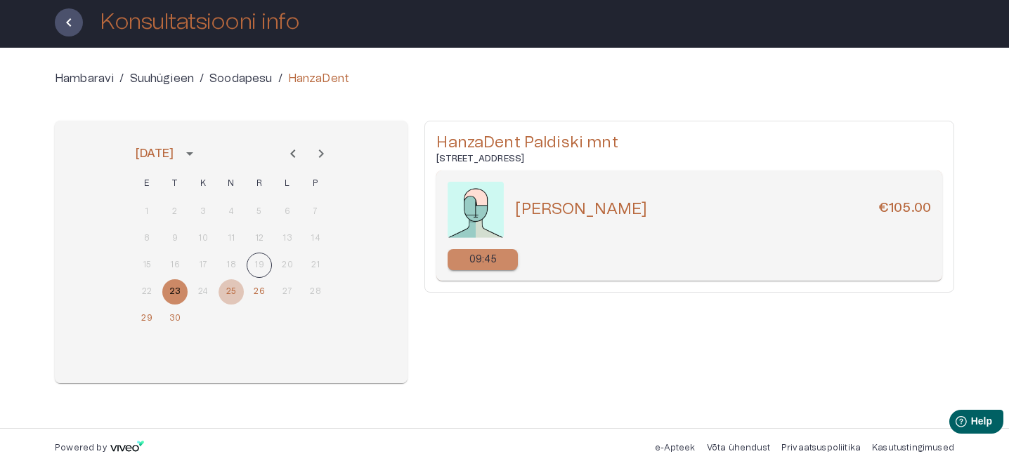
click at [239, 289] on button "25" at bounding box center [230, 292] width 25 height 25
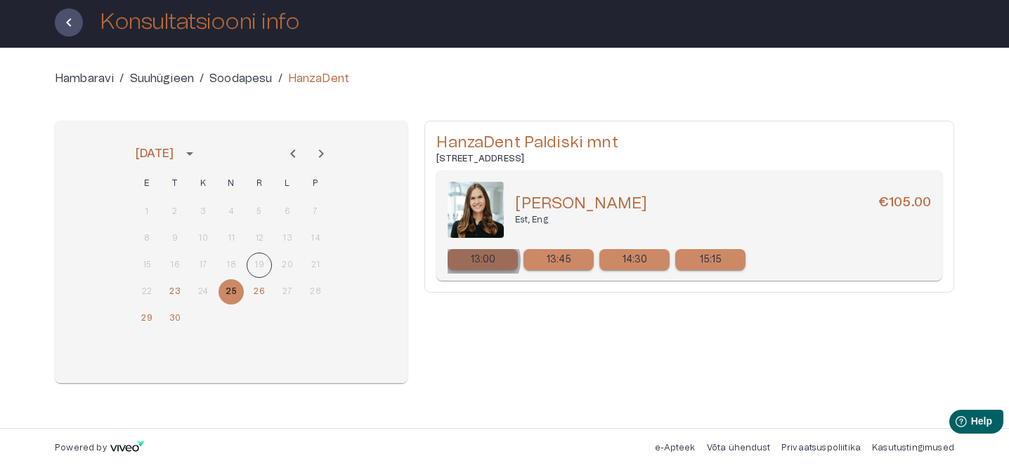
click at [481, 261] on p "13:00" at bounding box center [483, 260] width 25 height 15
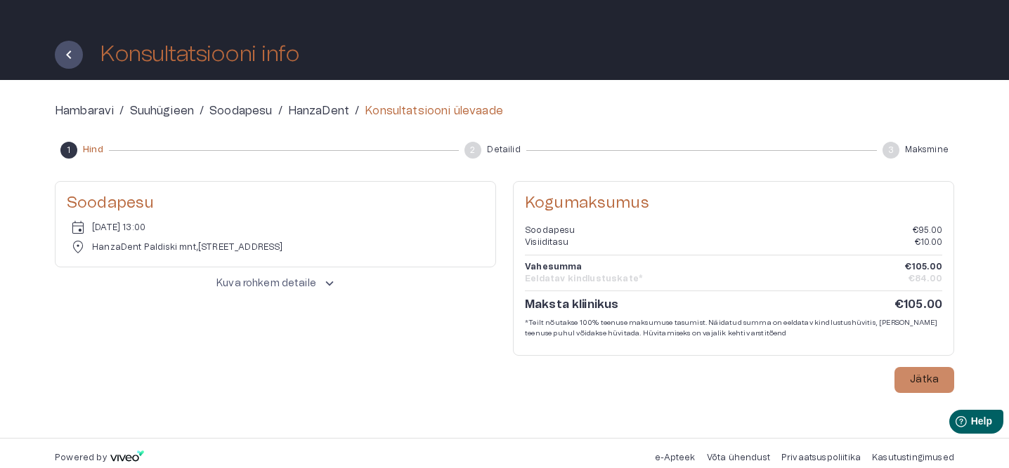
scroll to position [41, 0]
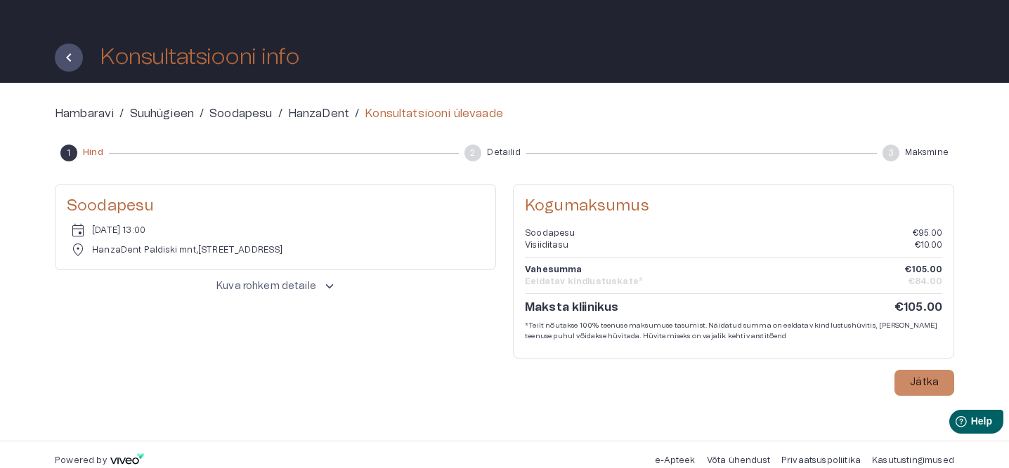
click at [242, 113] on p "Soodapesu" at bounding box center [240, 113] width 63 height 17
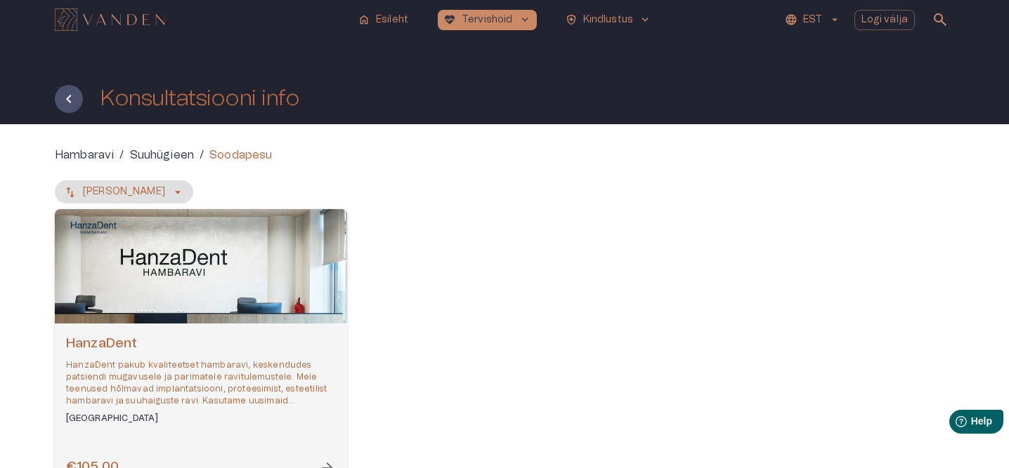
click at [166, 153] on p "Suuhügieen" at bounding box center [162, 155] width 65 height 17
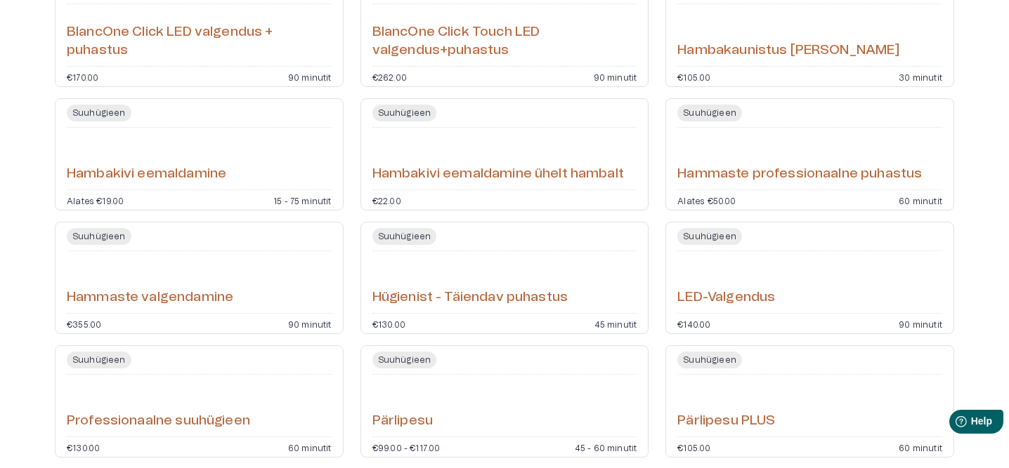
scroll to position [506, 0]
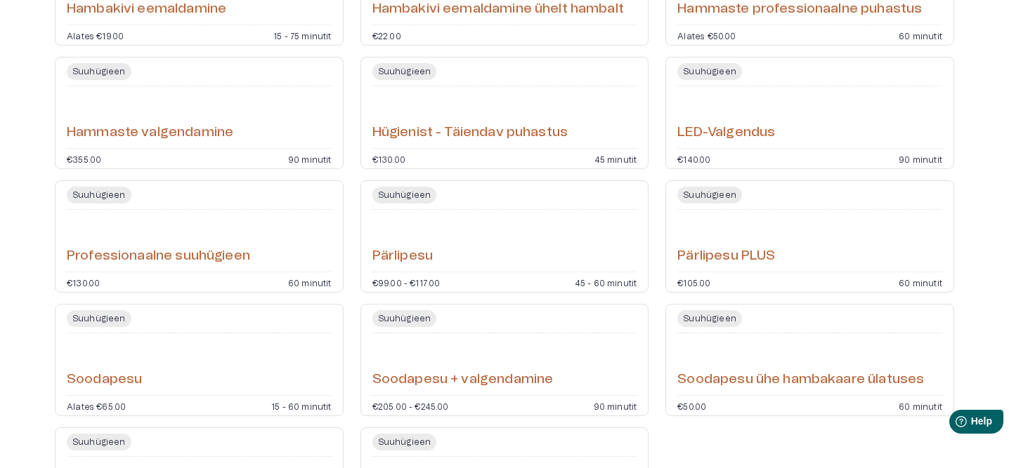
click at [433, 258] on h6 "Pärlipesu" at bounding box center [402, 256] width 60 height 19
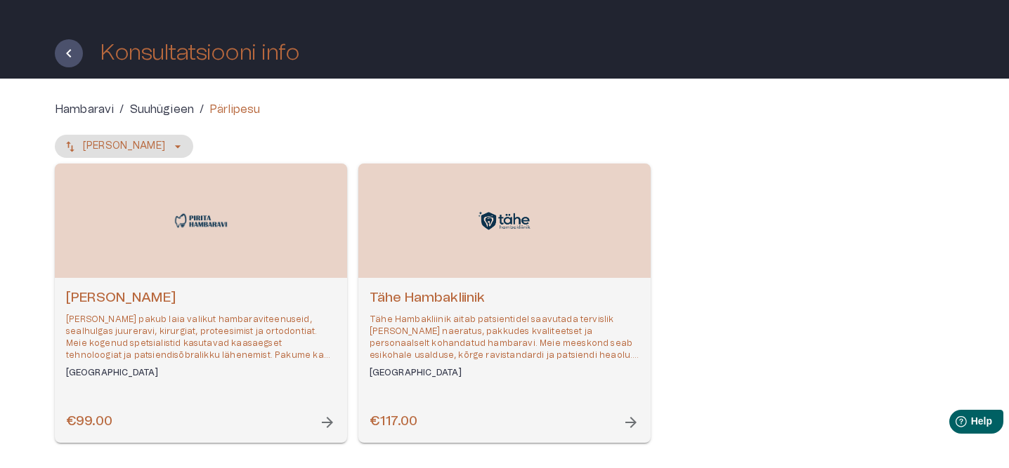
scroll to position [103, 0]
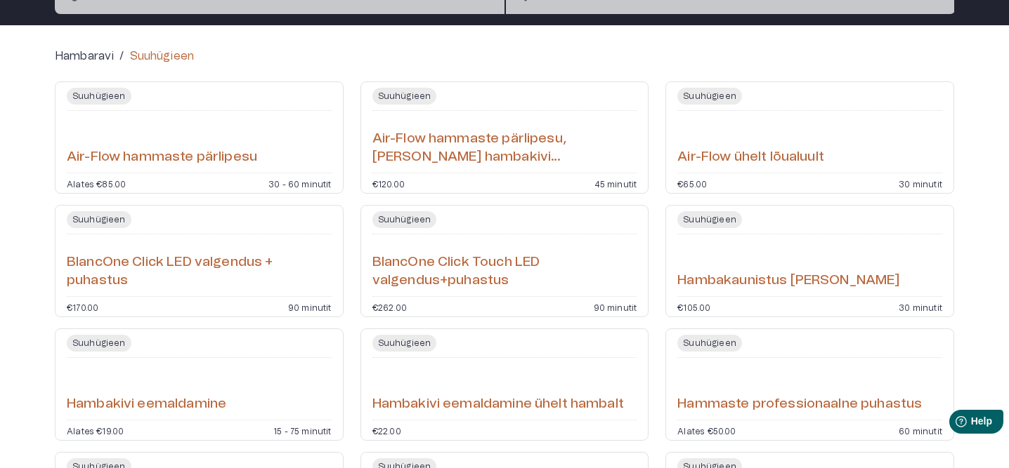
scroll to position [114, 0]
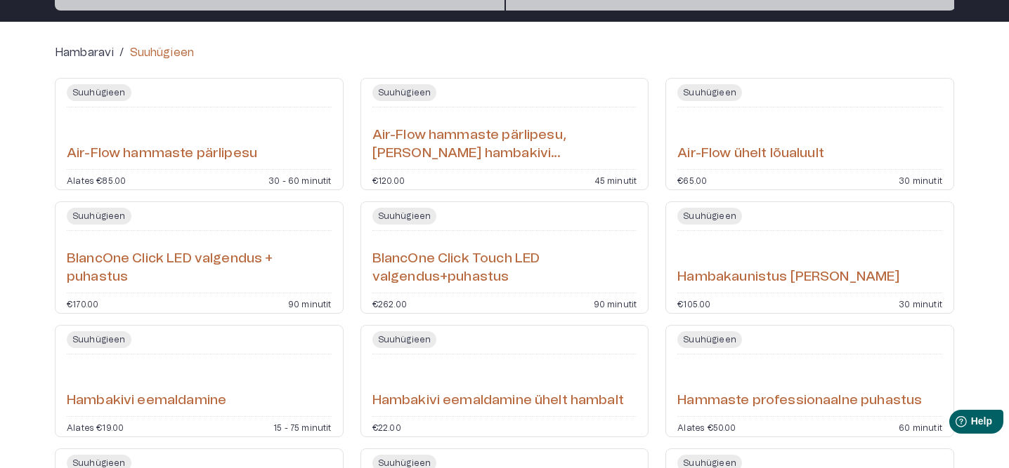
click at [225, 156] on h6 "Air-Flow hammaste pärlipesu" at bounding box center [162, 154] width 190 height 19
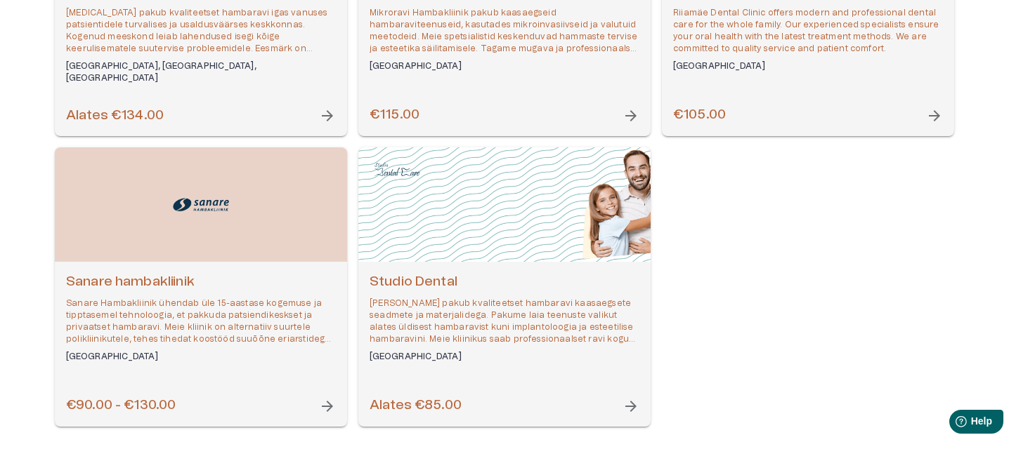
scroll to position [650, 0]
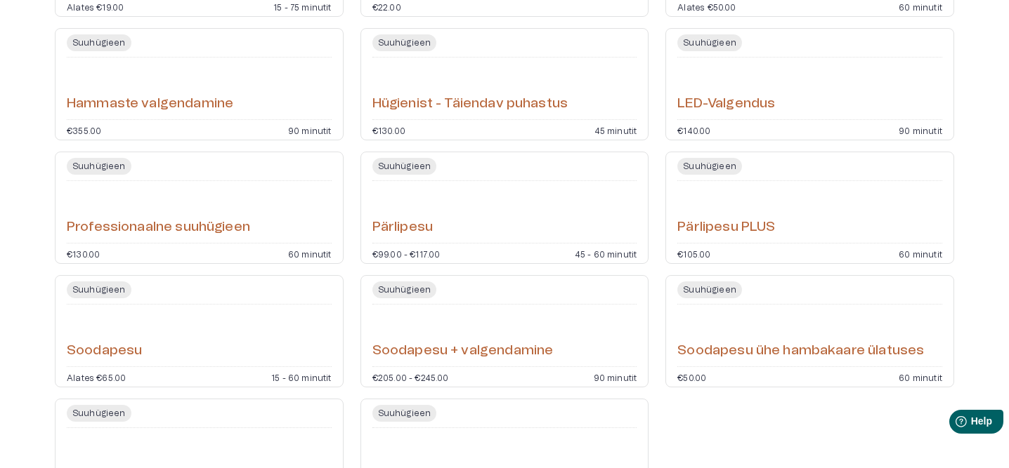
scroll to position [541, 0]
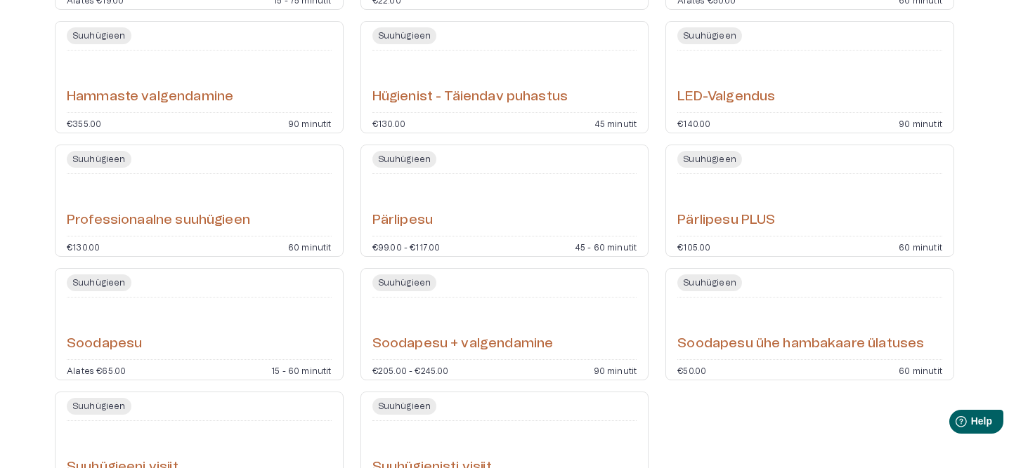
click at [186, 338] on div "Soodapesu" at bounding box center [199, 328] width 265 height 51
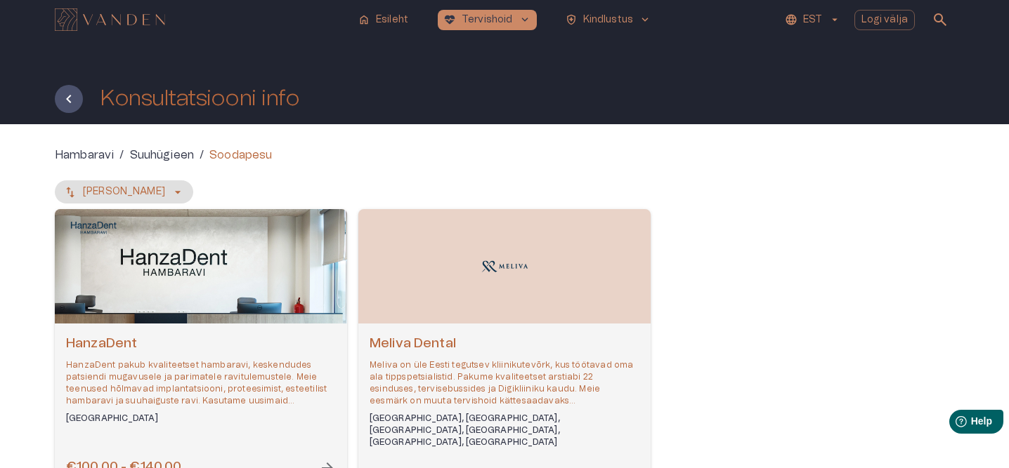
click at [200, 395] on p "HanzaDent pakub kvaliteetset hambaravi, keskendudes patsiendi mugavusele ja par…" at bounding box center [201, 384] width 270 height 48
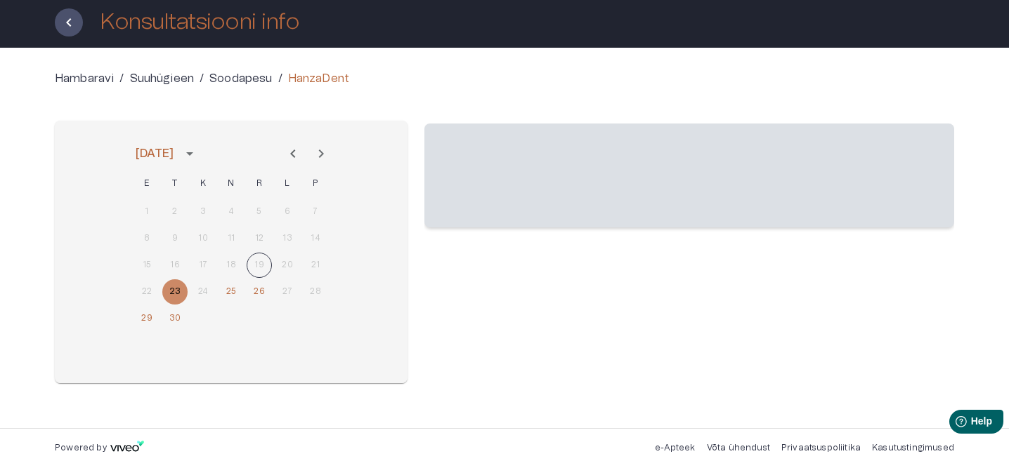
scroll to position [77, 0]
click at [238, 294] on button "25" at bounding box center [230, 292] width 25 height 25
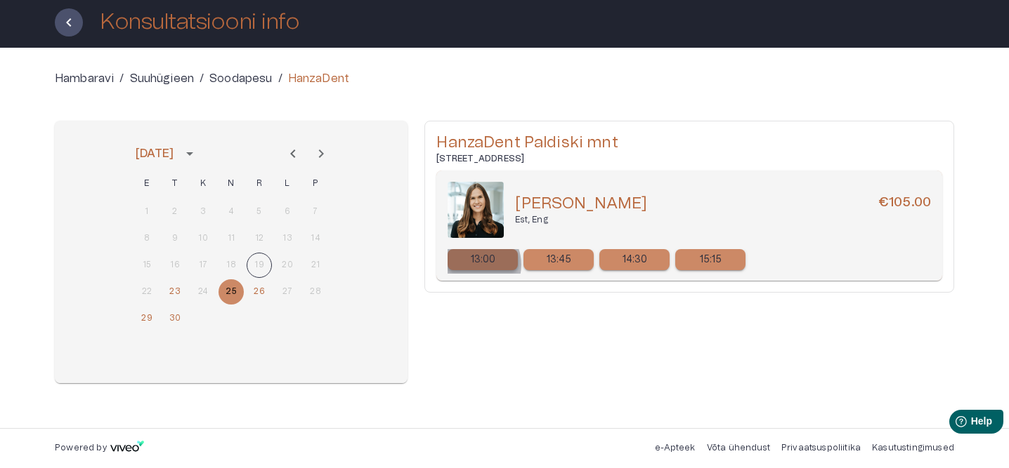
click at [473, 265] on p "13:00" at bounding box center [483, 260] width 25 height 15
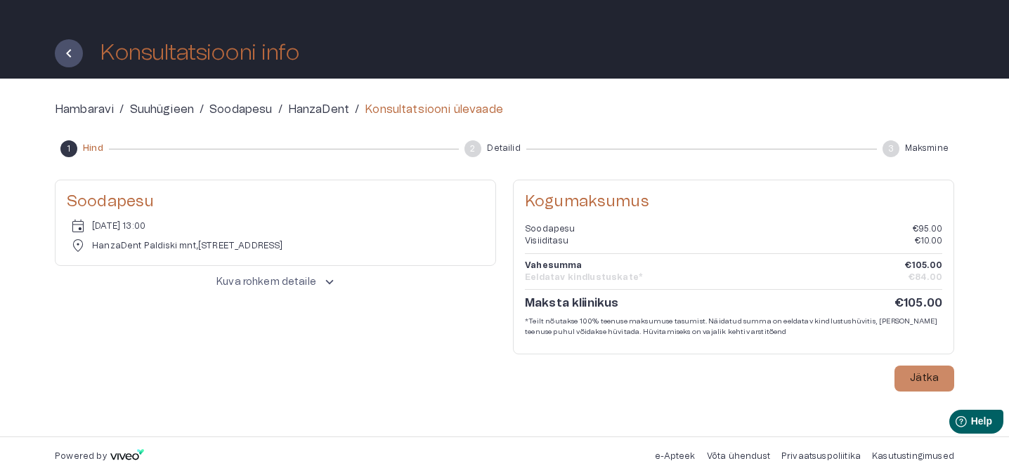
scroll to position [52, 0]
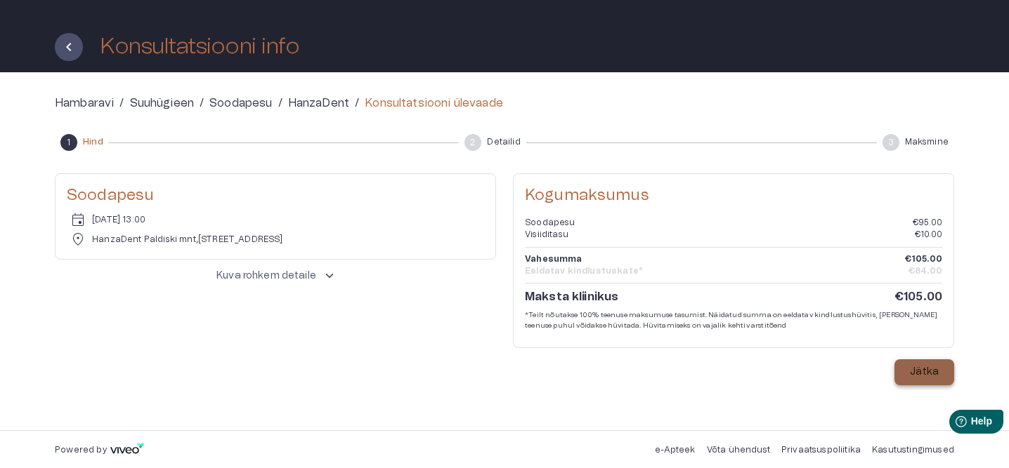
click at [935, 377] on p "Jätka" at bounding box center [923, 372] width 29 height 15
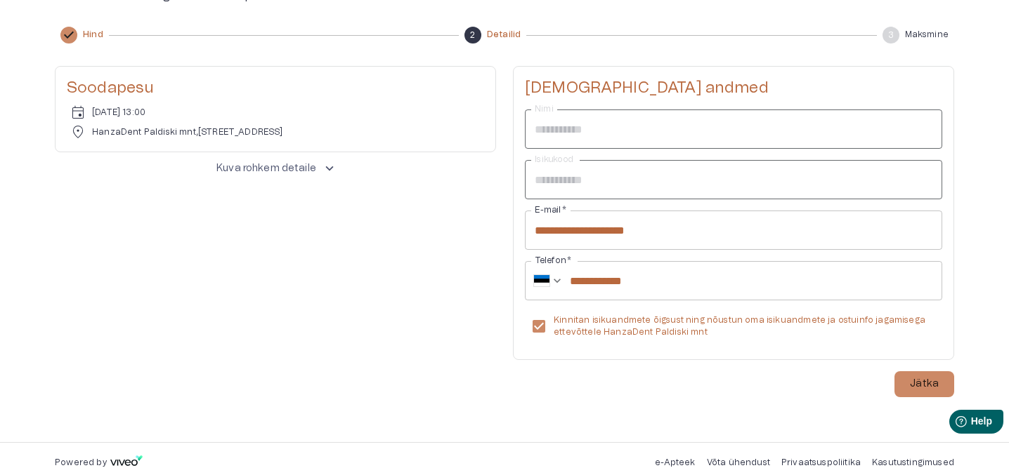
scroll to position [155, 0]
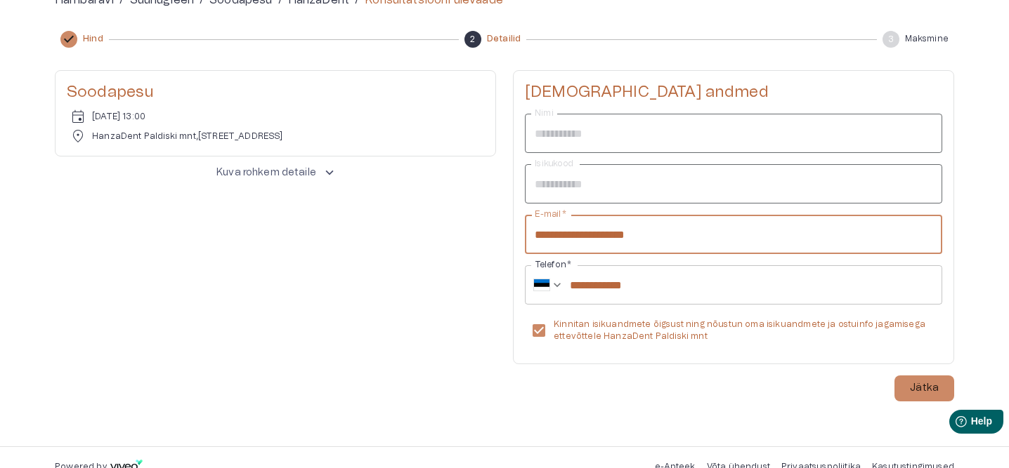
drag, startPoint x: 681, startPoint y: 242, endPoint x: 533, endPoint y: 241, distance: 148.2
click at [533, 241] on input "**********" at bounding box center [733, 234] width 417 height 39
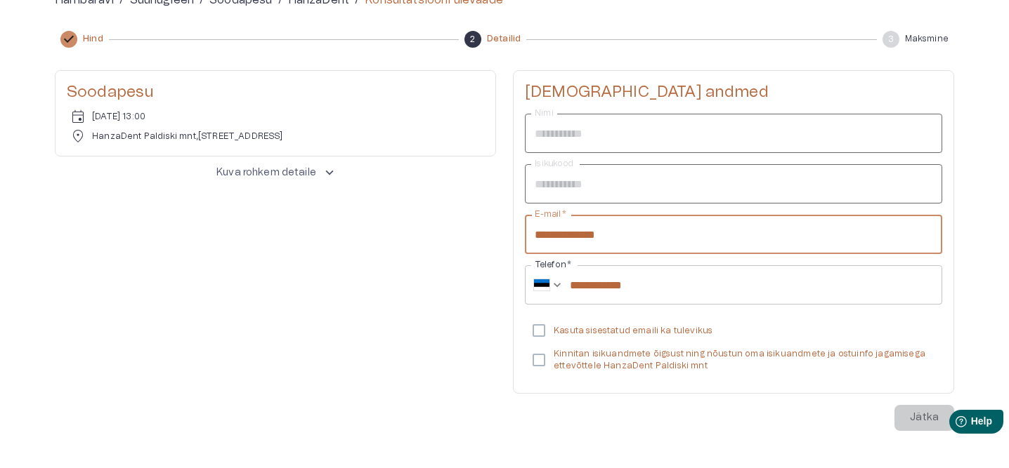
type input "**********"
click at [690, 287] on input "**********" at bounding box center [756, 284] width 372 height 39
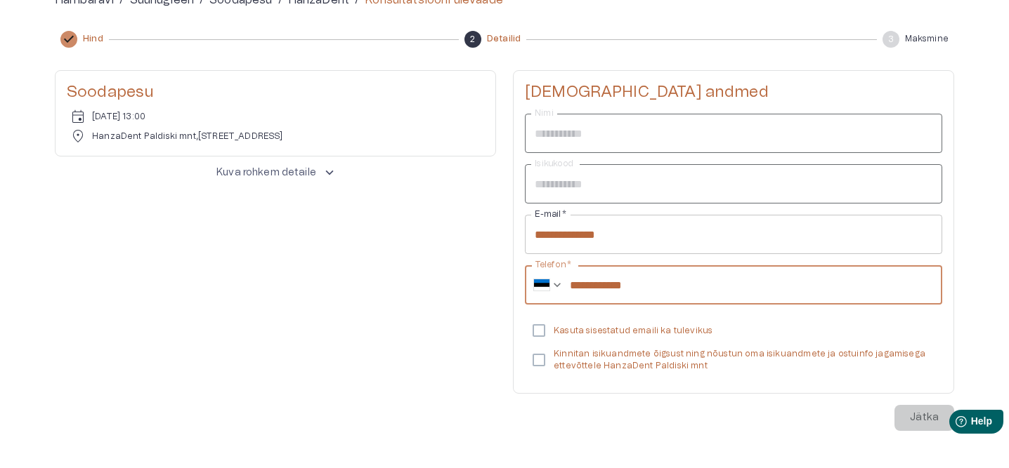
drag, startPoint x: 685, startPoint y: 288, endPoint x: 599, endPoint y: 287, distance: 86.4
click at [599, 287] on input "**********" at bounding box center [756, 284] width 372 height 39
type input "**********"
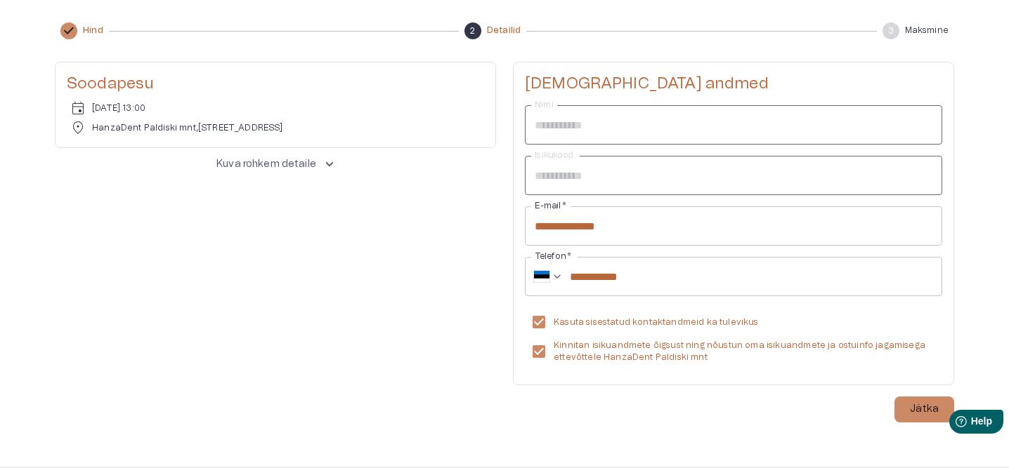
scroll to position [173, 0]
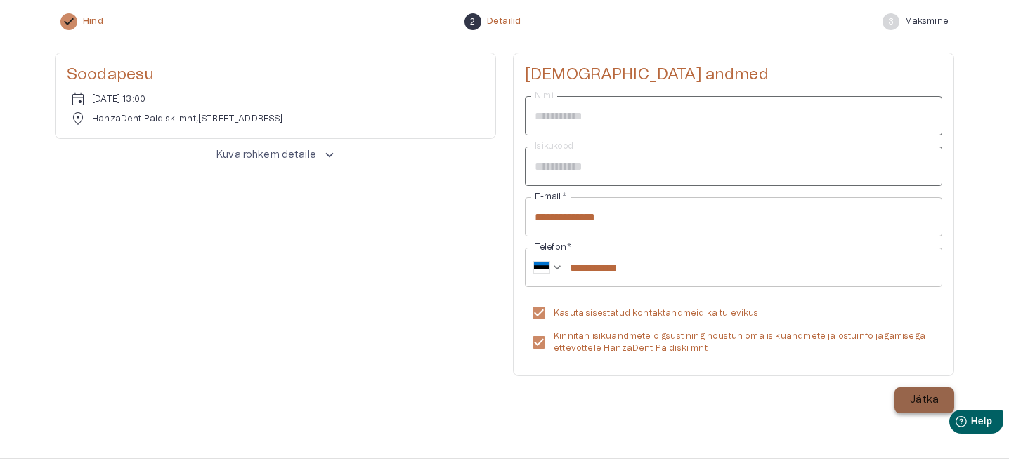
click at [937, 396] on p "Jätka" at bounding box center [923, 400] width 29 height 15
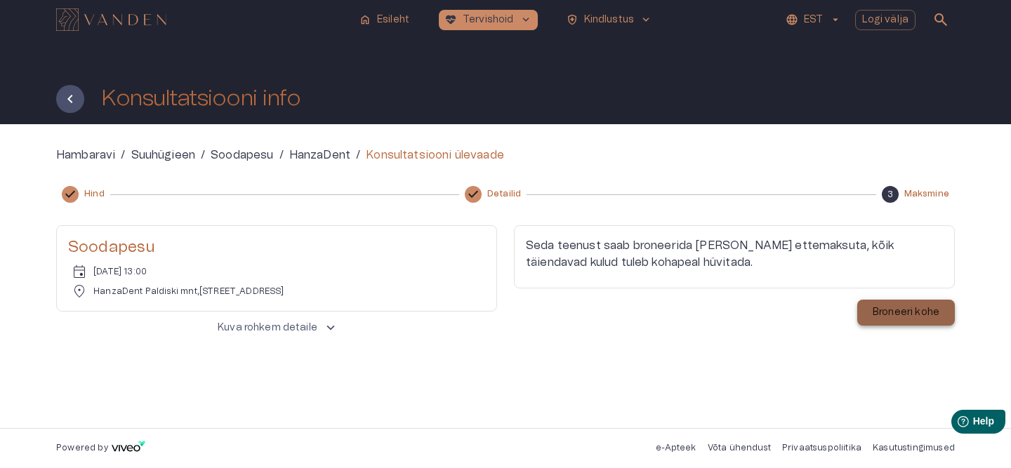
click at [909, 321] on button "Broneeri kohe" at bounding box center [907, 313] width 98 height 26
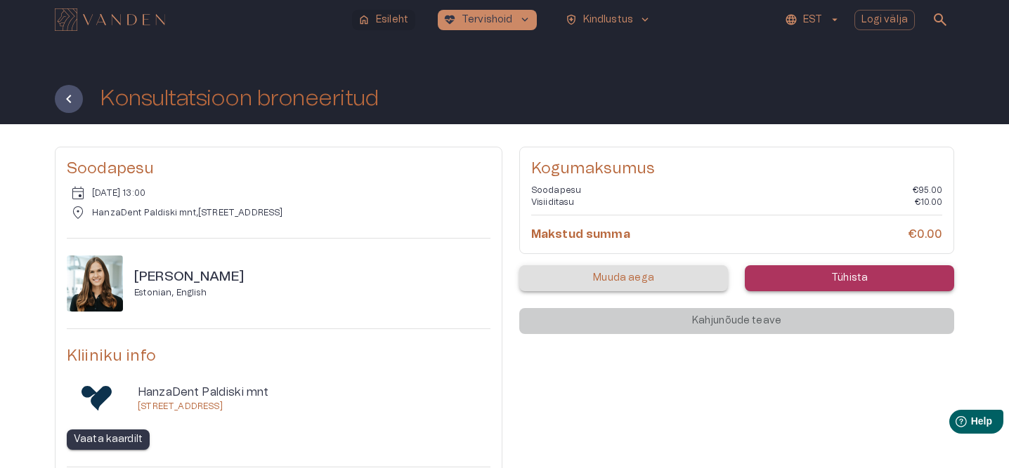
click at [402, 15] on p "Esileht" at bounding box center [392, 20] width 32 height 15
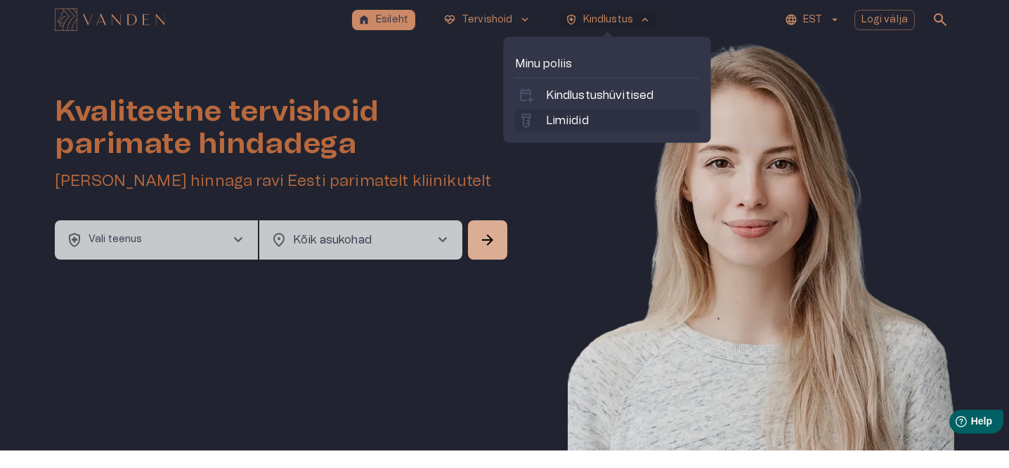
click at [559, 121] on p "Limiidid" at bounding box center [567, 120] width 43 height 17
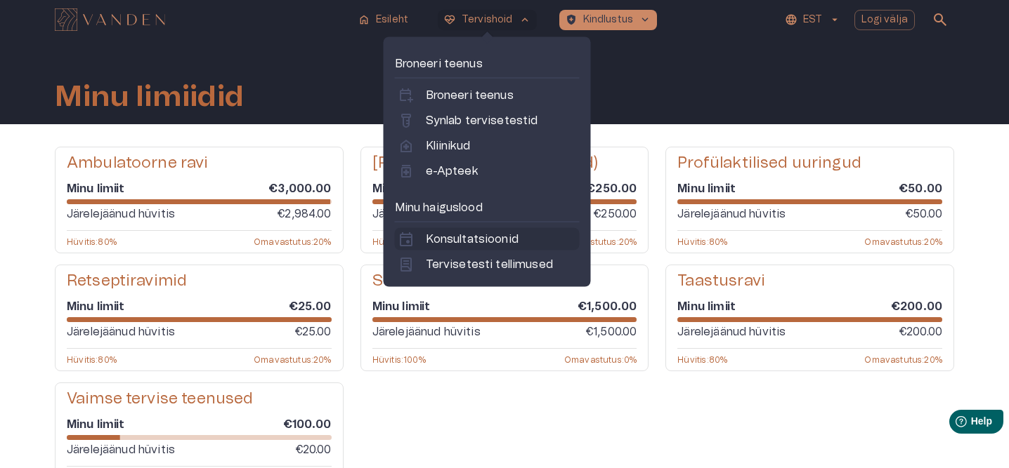
click at [451, 244] on p "Konsultatsioonid" at bounding box center [472, 239] width 93 height 17
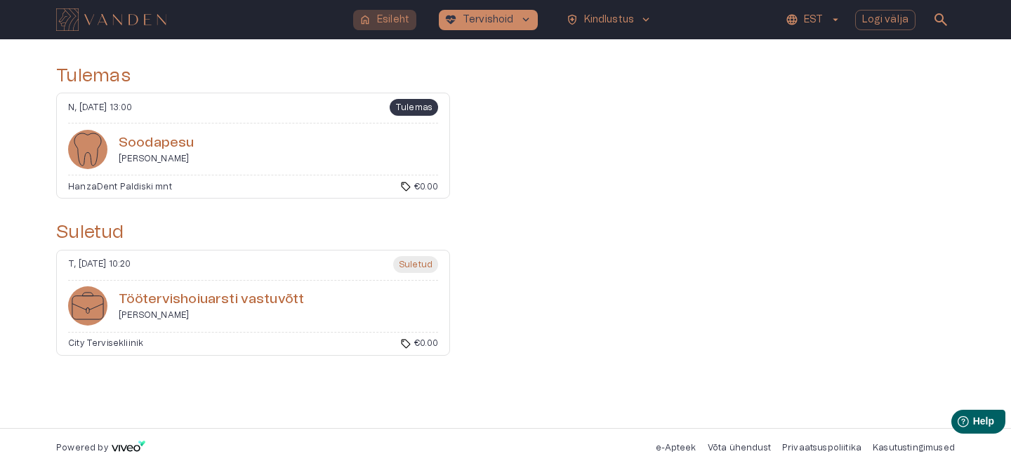
click at [403, 18] on p "Esileht" at bounding box center [393, 20] width 32 height 15
